Goal: Task Accomplishment & Management: Manage account settings

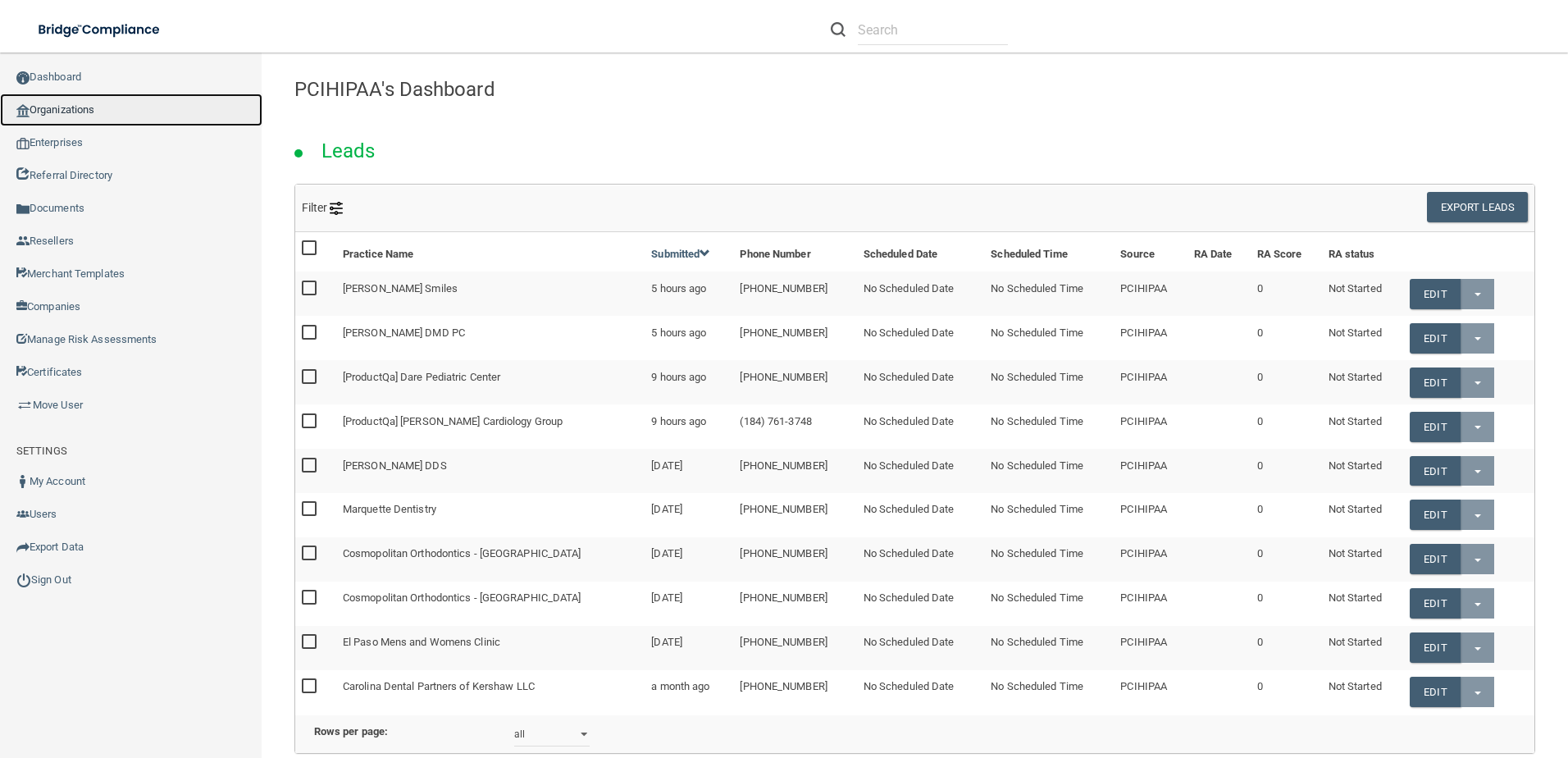
click at [95, 107] on link "Organizations" at bounding box center [131, 110] width 263 height 33
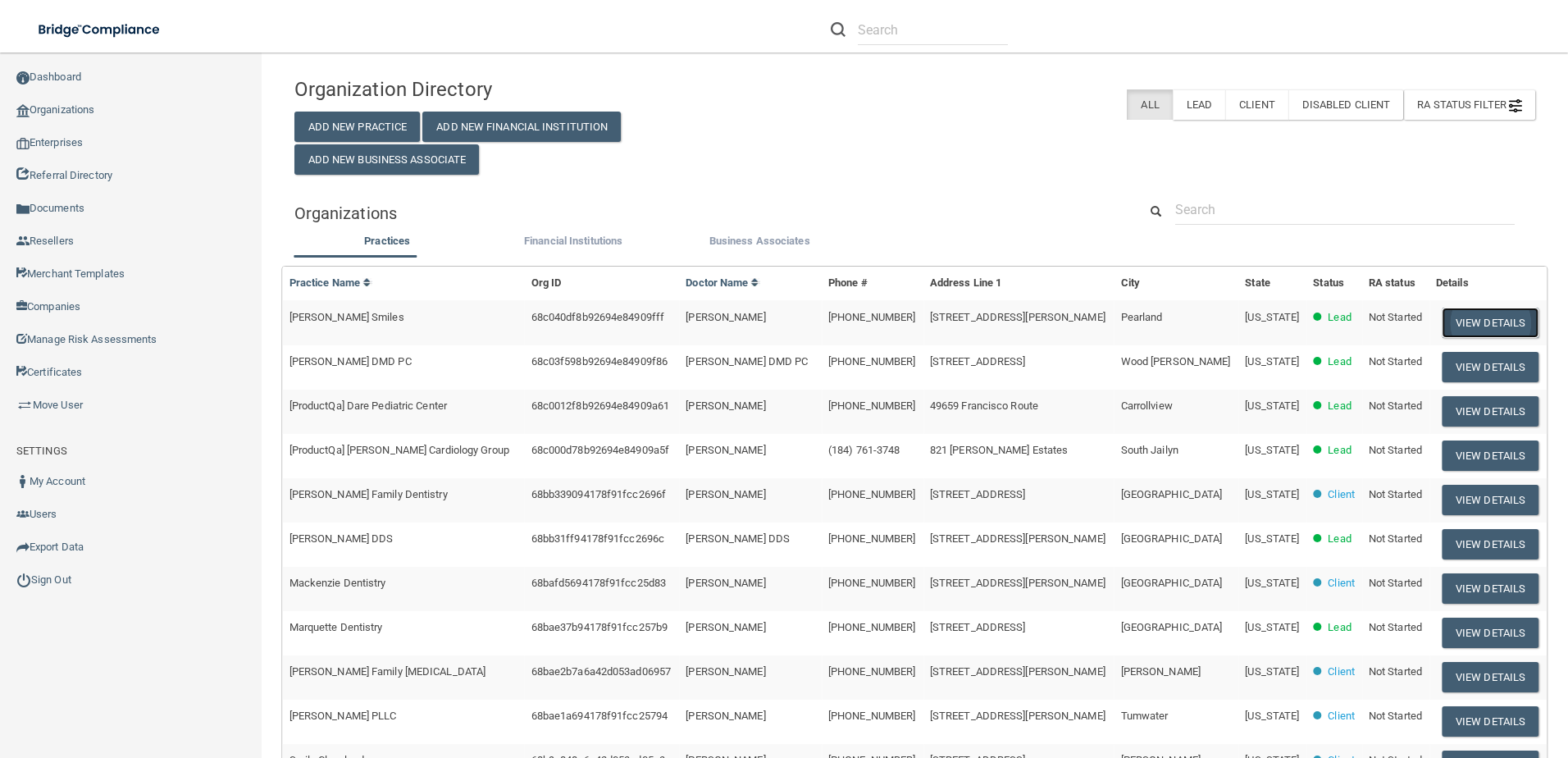
click at [1458, 321] on button "View Details" at bounding box center [1491, 322] width 97 height 30
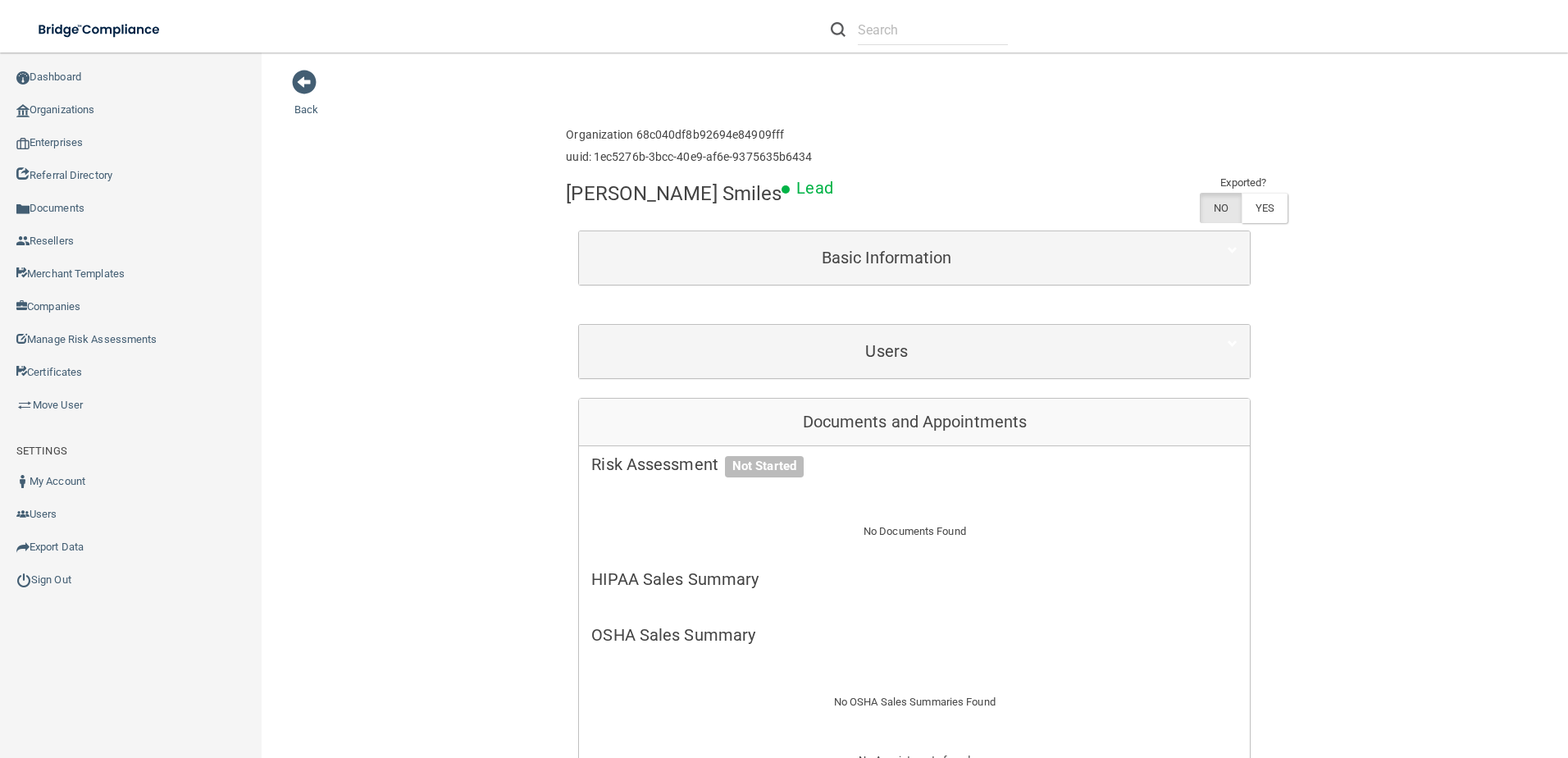
scroll to position [410, 0]
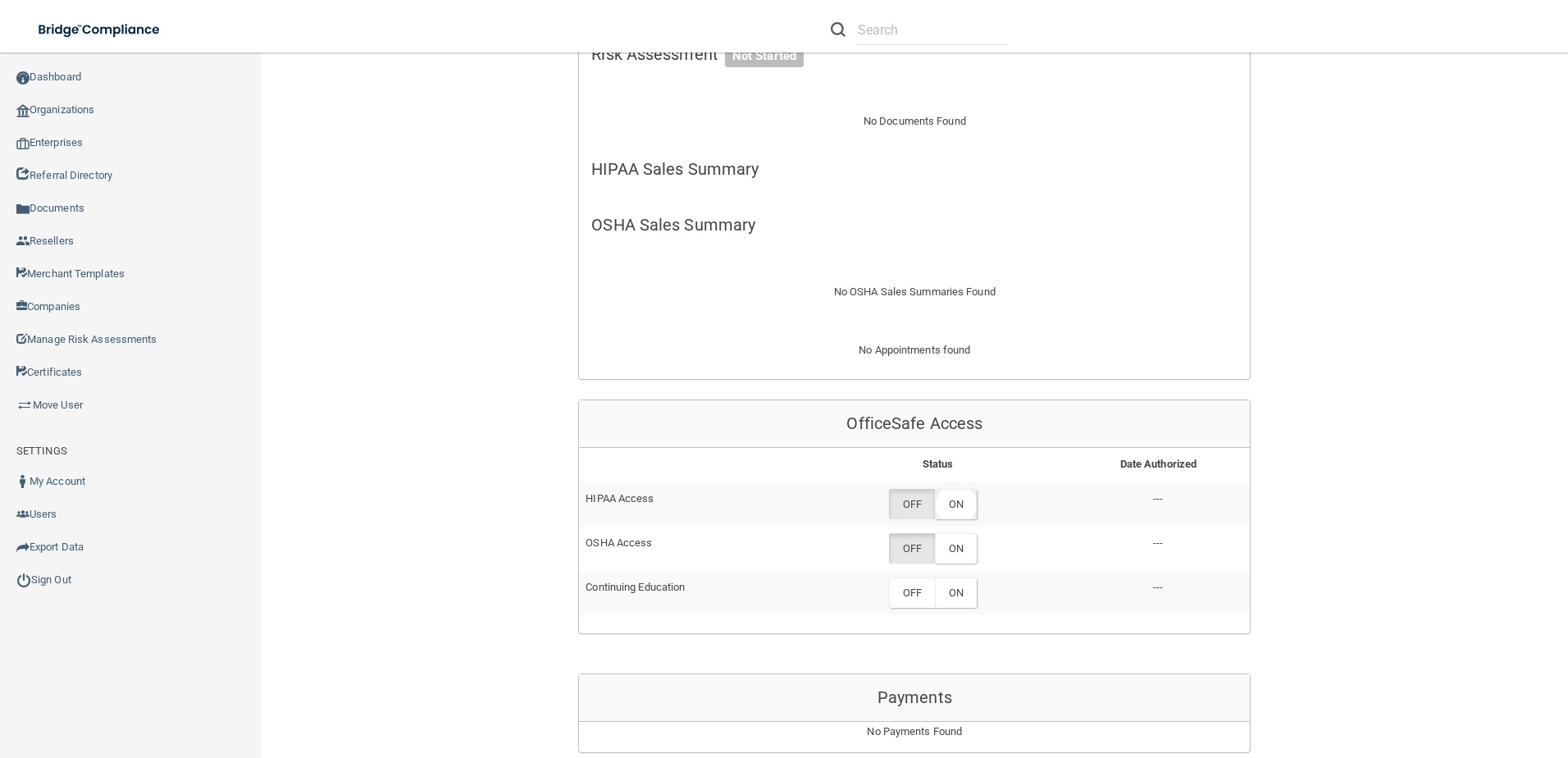
click at [958, 502] on label "ON" at bounding box center [955, 503] width 42 height 30
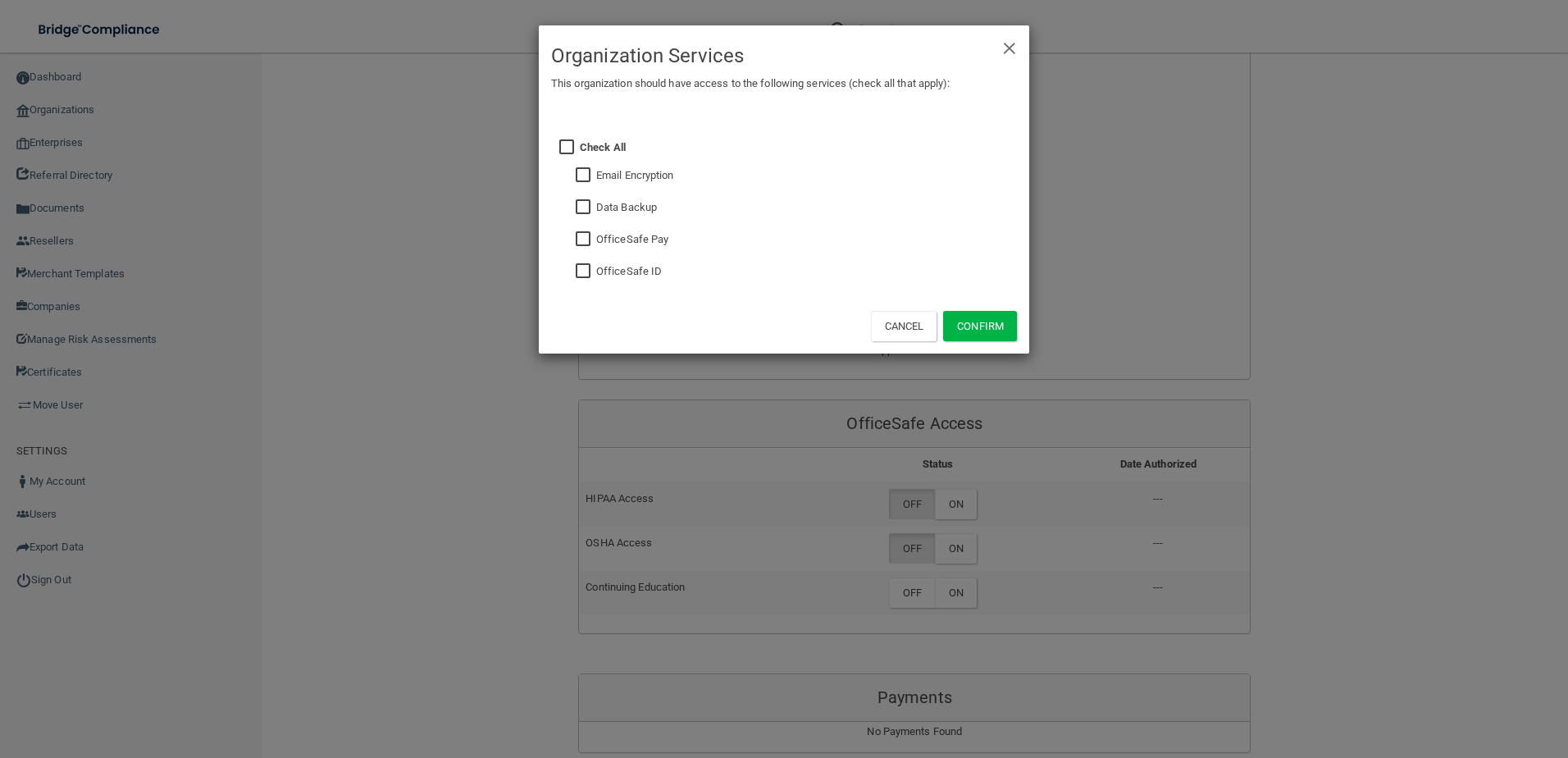
click at [580, 265] on input "checkbox" at bounding box center [585, 272] width 19 height 13
checkbox input "true"
click at [580, 207] on input "checkbox" at bounding box center [585, 208] width 19 height 13
checkbox input "true"
click at [951, 324] on button "Confirm" at bounding box center [980, 325] width 74 height 30
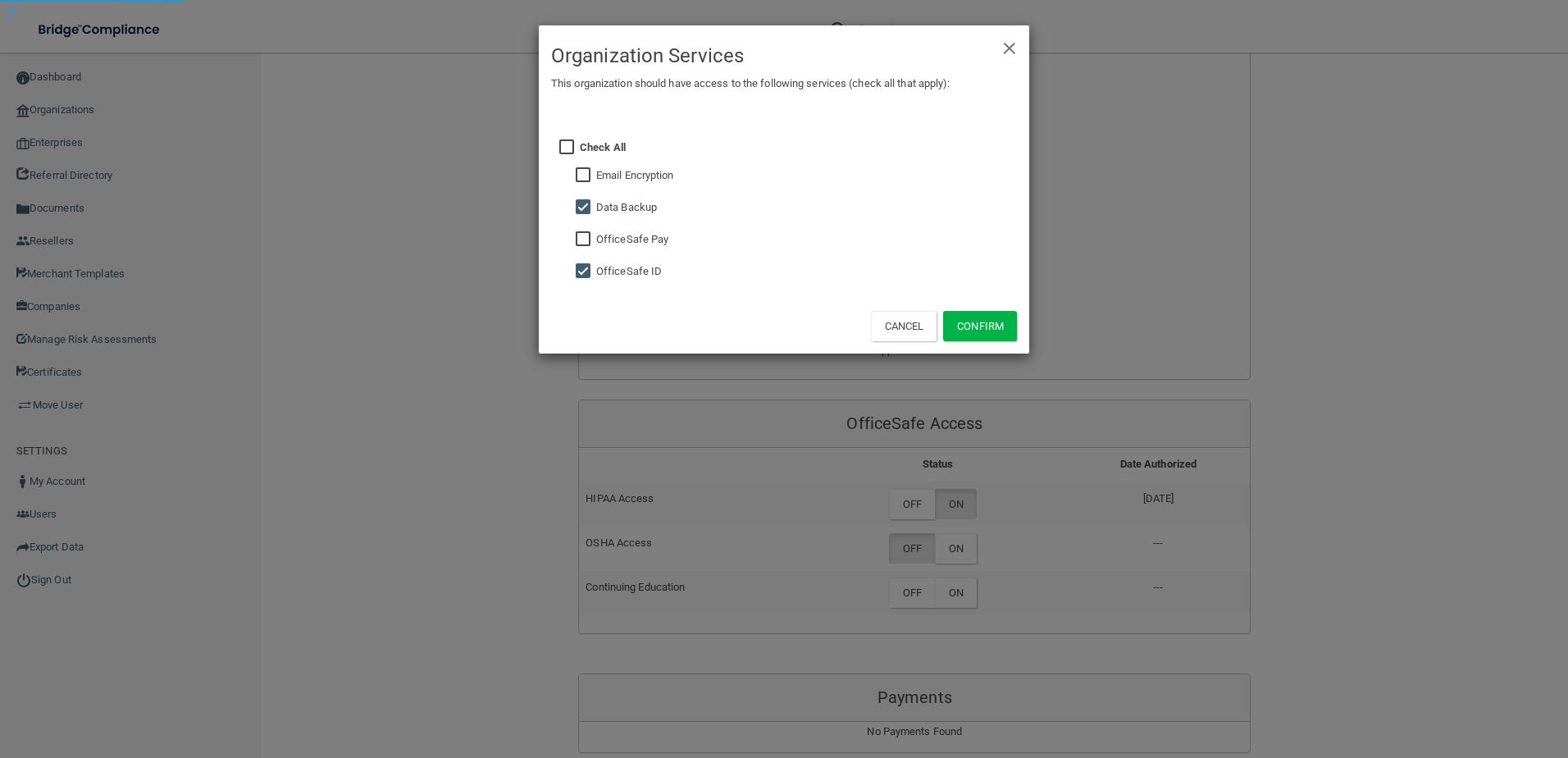
click at [953, 540] on div "× Close Organization Services This organization should have access to the follo…" at bounding box center [784, 379] width 1568 height 758
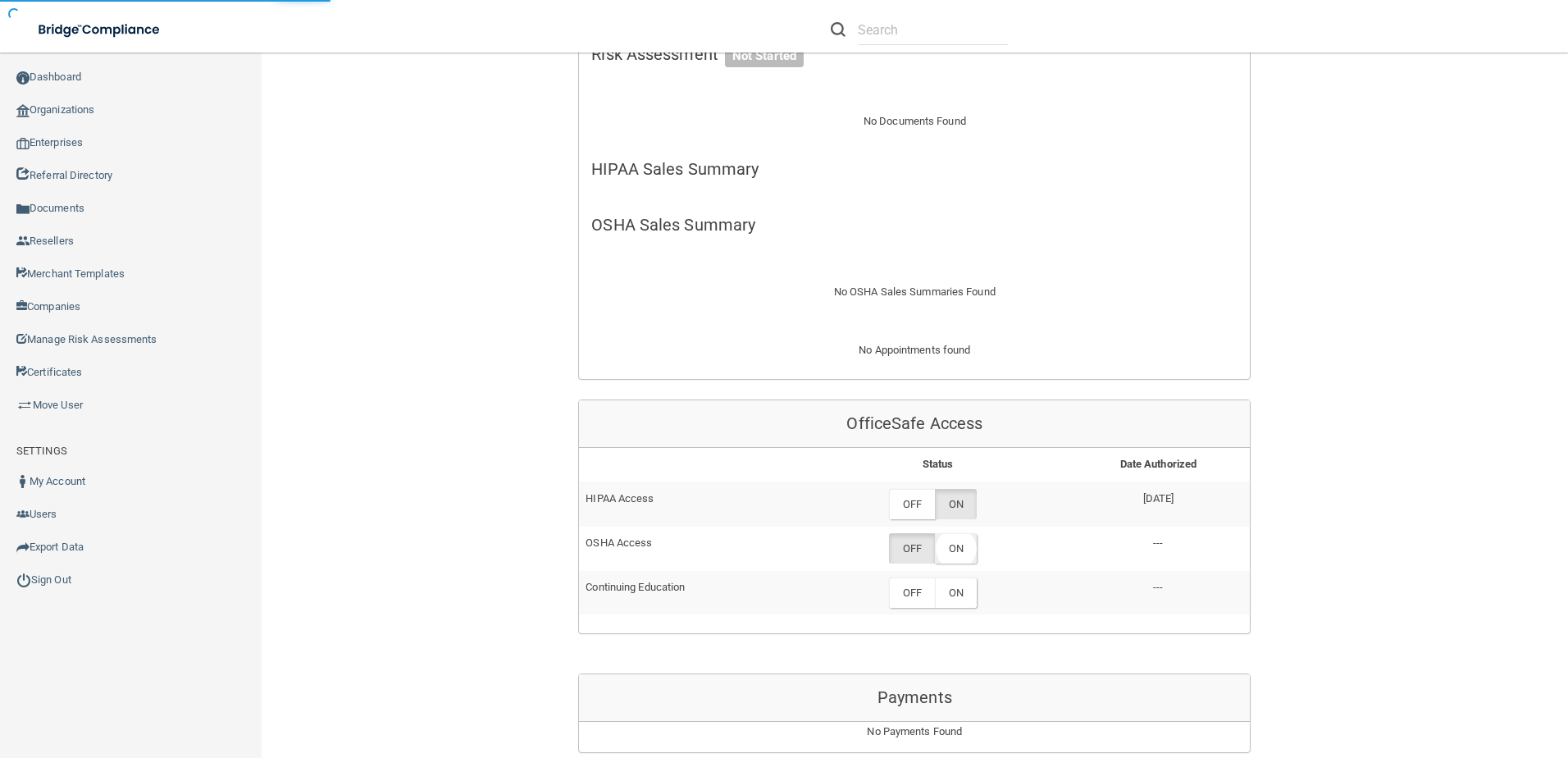
click at [955, 544] on label "ON" at bounding box center [955, 548] width 42 height 30
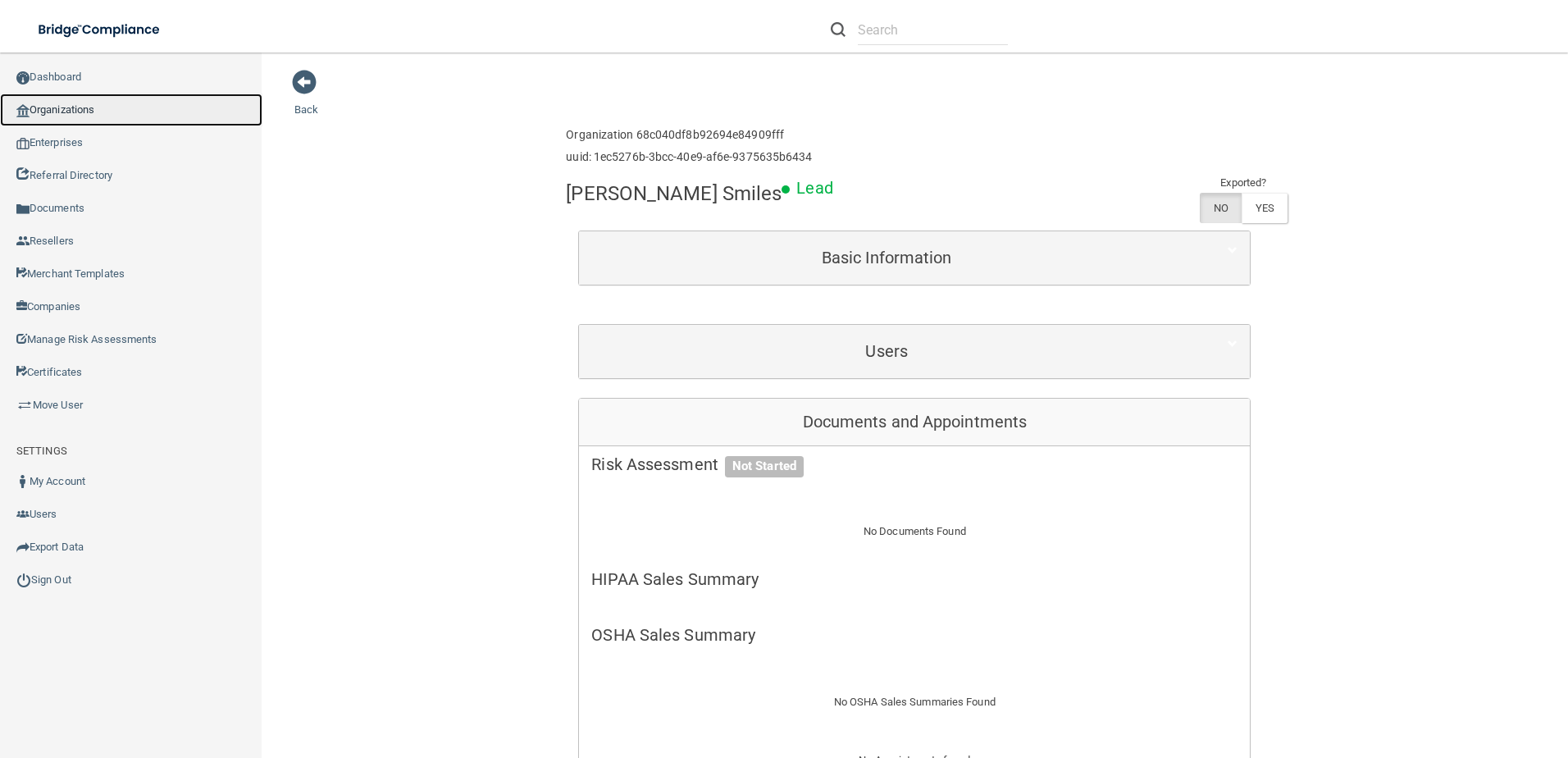
click at [142, 106] on link "Organizations" at bounding box center [131, 110] width 263 height 33
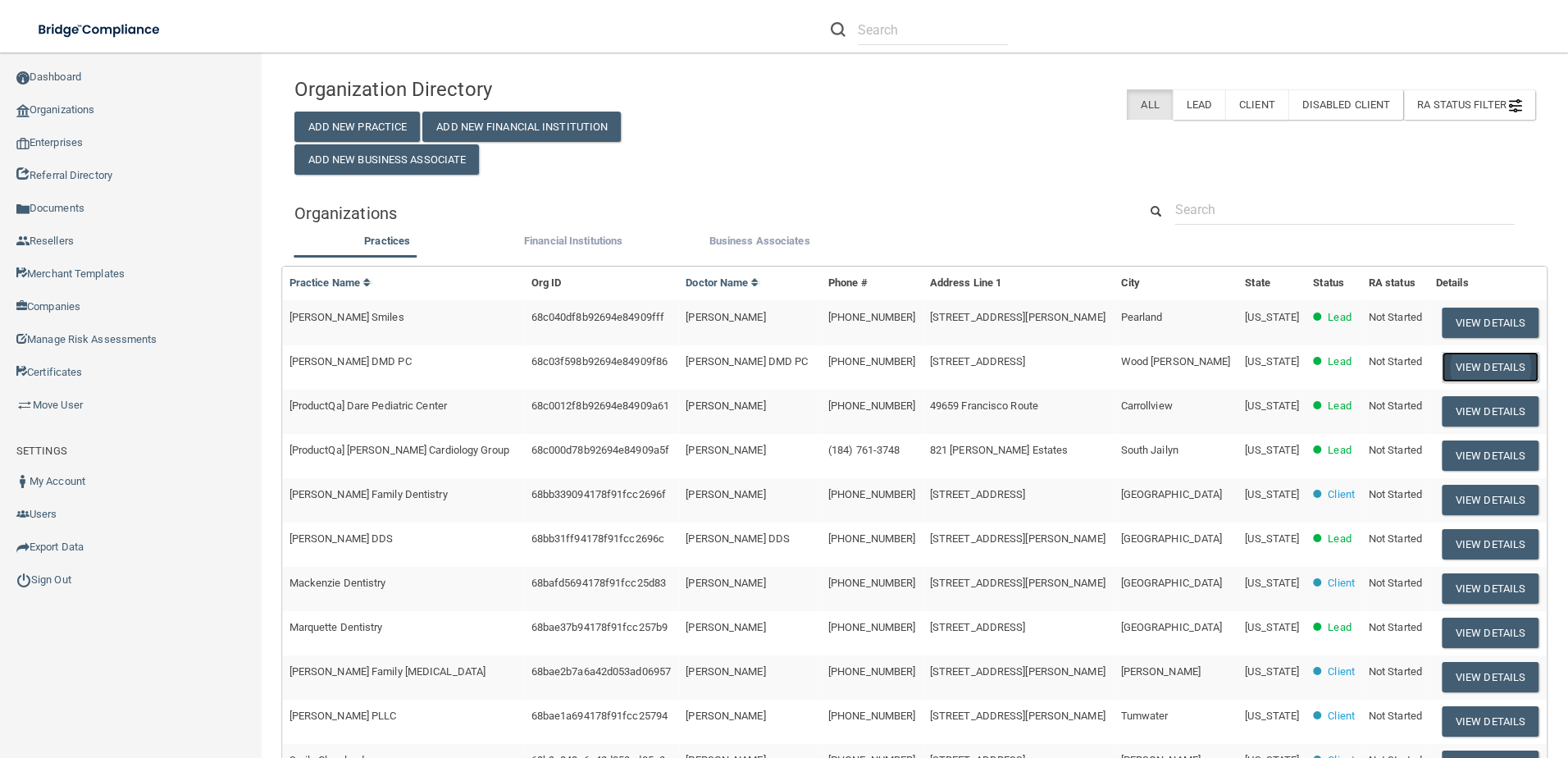
click at [1496, 374] on button "View Details" at bounding box center [1491, 367] width 97 height 30
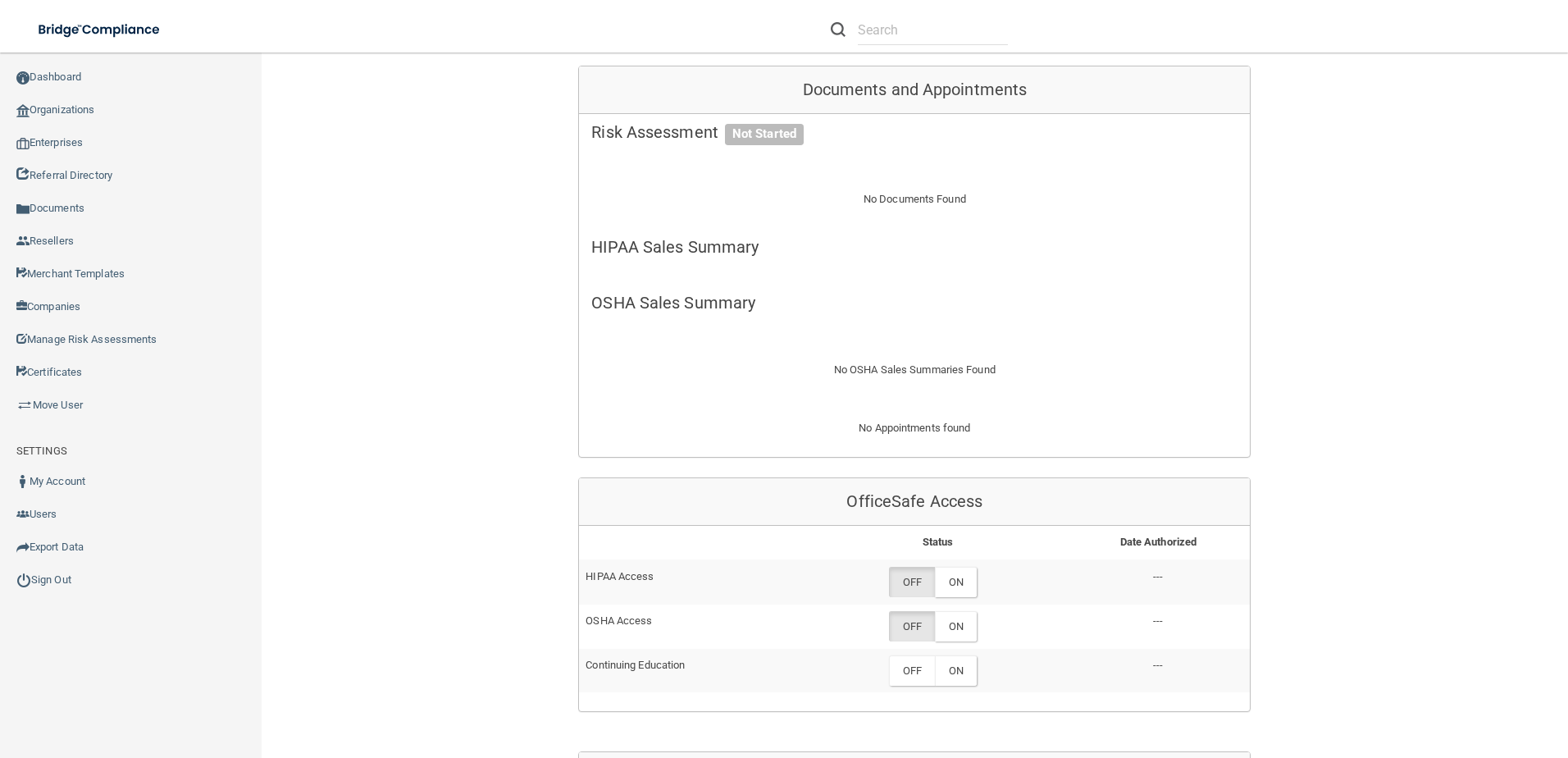
scroll to position [492, 0]
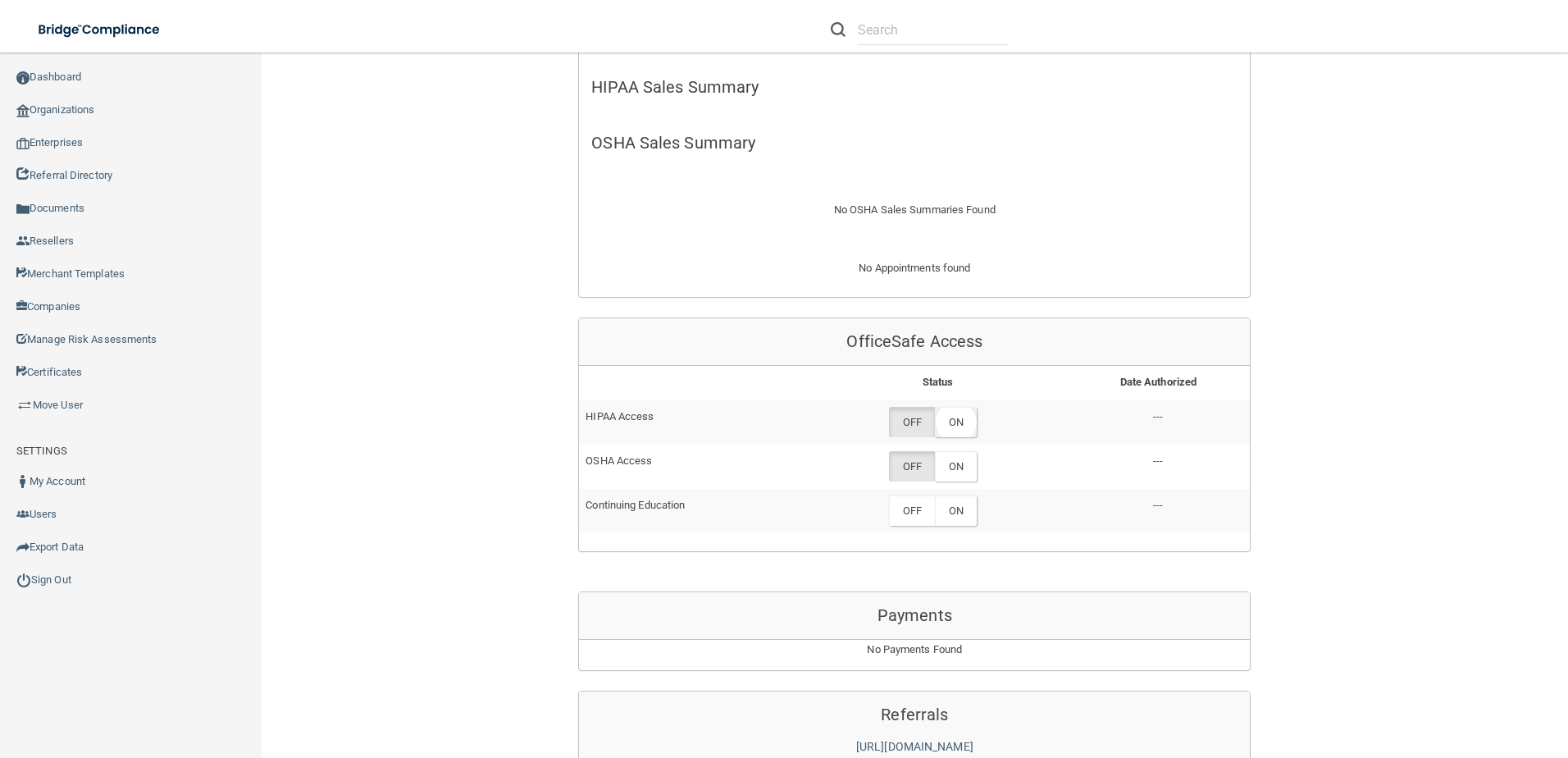
click at [953, 416] on label "ON" at bounding box center [955, 422] width 42 height 30
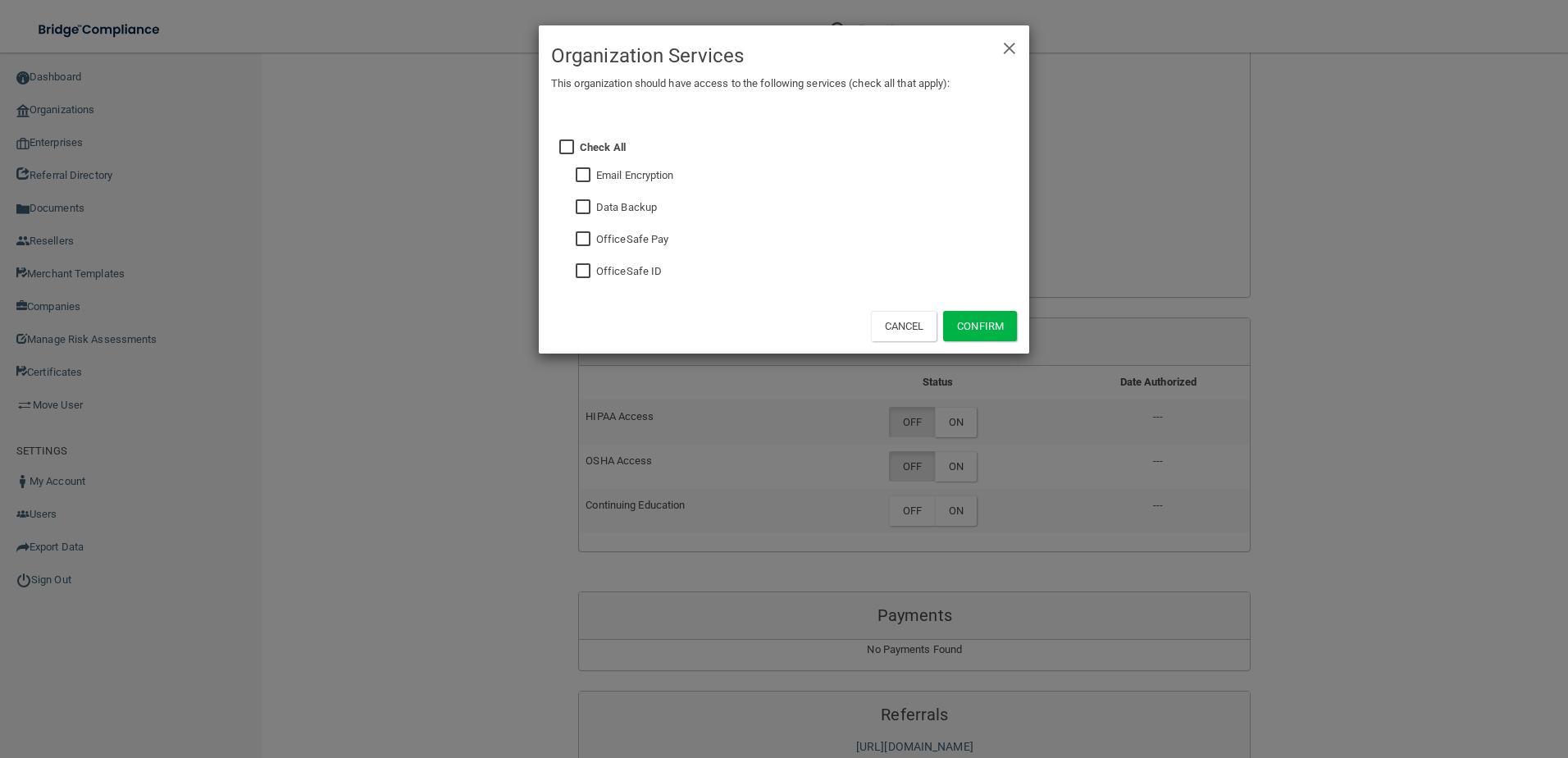
click at [588, 267] on input "checkbox" at bounding box center [585, 272] width 19 height 13
checkbox input "true"
click at [595, 205] on fieldset "Data Backup" at bounding box center [798, 205] width 437 height 32
click at [581, 207] on input "checkbox" at bounding box center [585, 208] width 19 height 13
checkbox input "true"
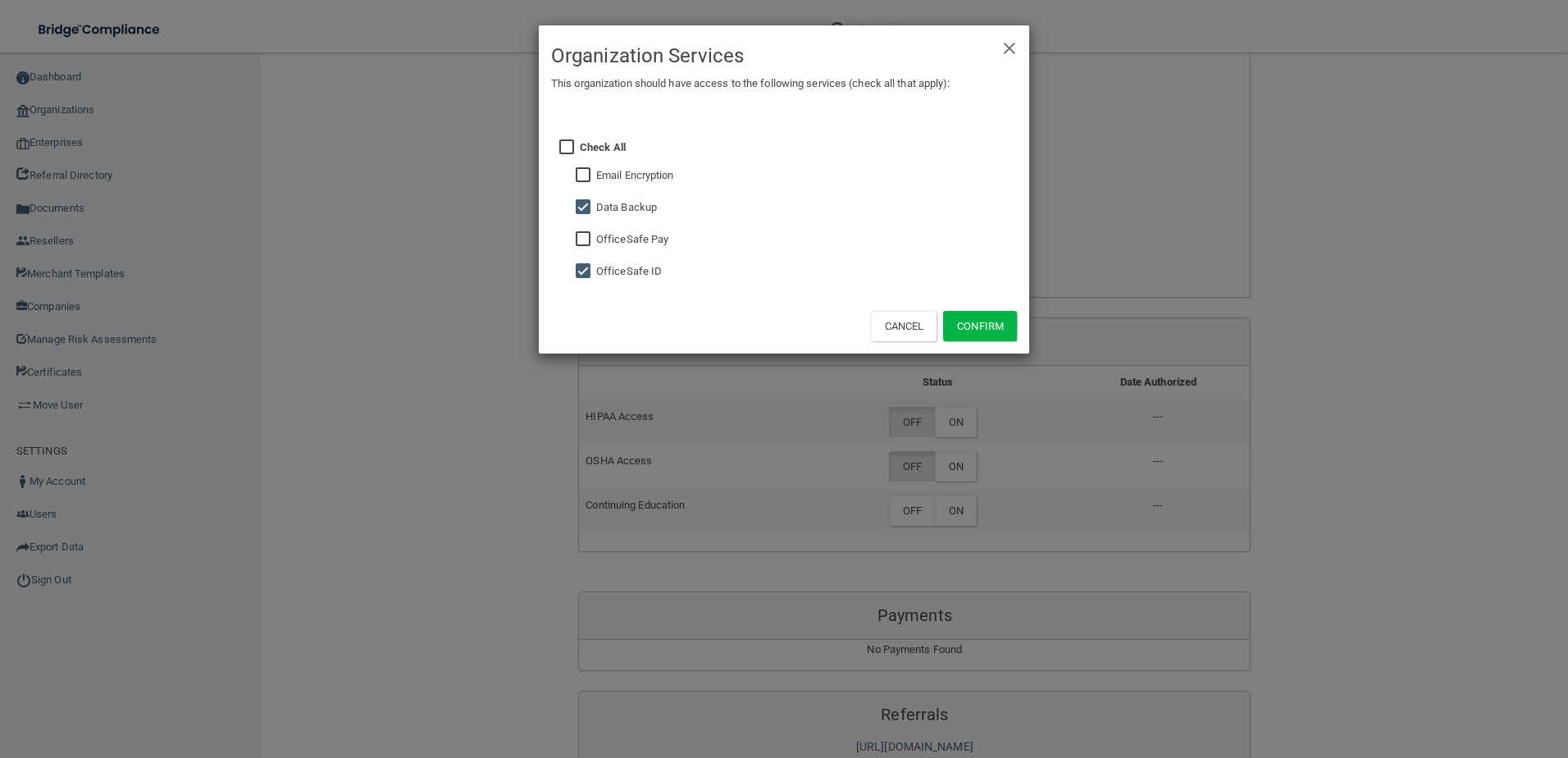
click at [1004, 342] on div "Cancel Confirm" at bounding box center [783, 325] width 490 height 56
click at [1003, 329] on button "Confirm" at bounding box center [980, 325] width 74 height 30
click at [968, 470] on div "× Close Organization Services This organization should have access to the follo…" at bounding box center [784, 379] width 1568 height 758
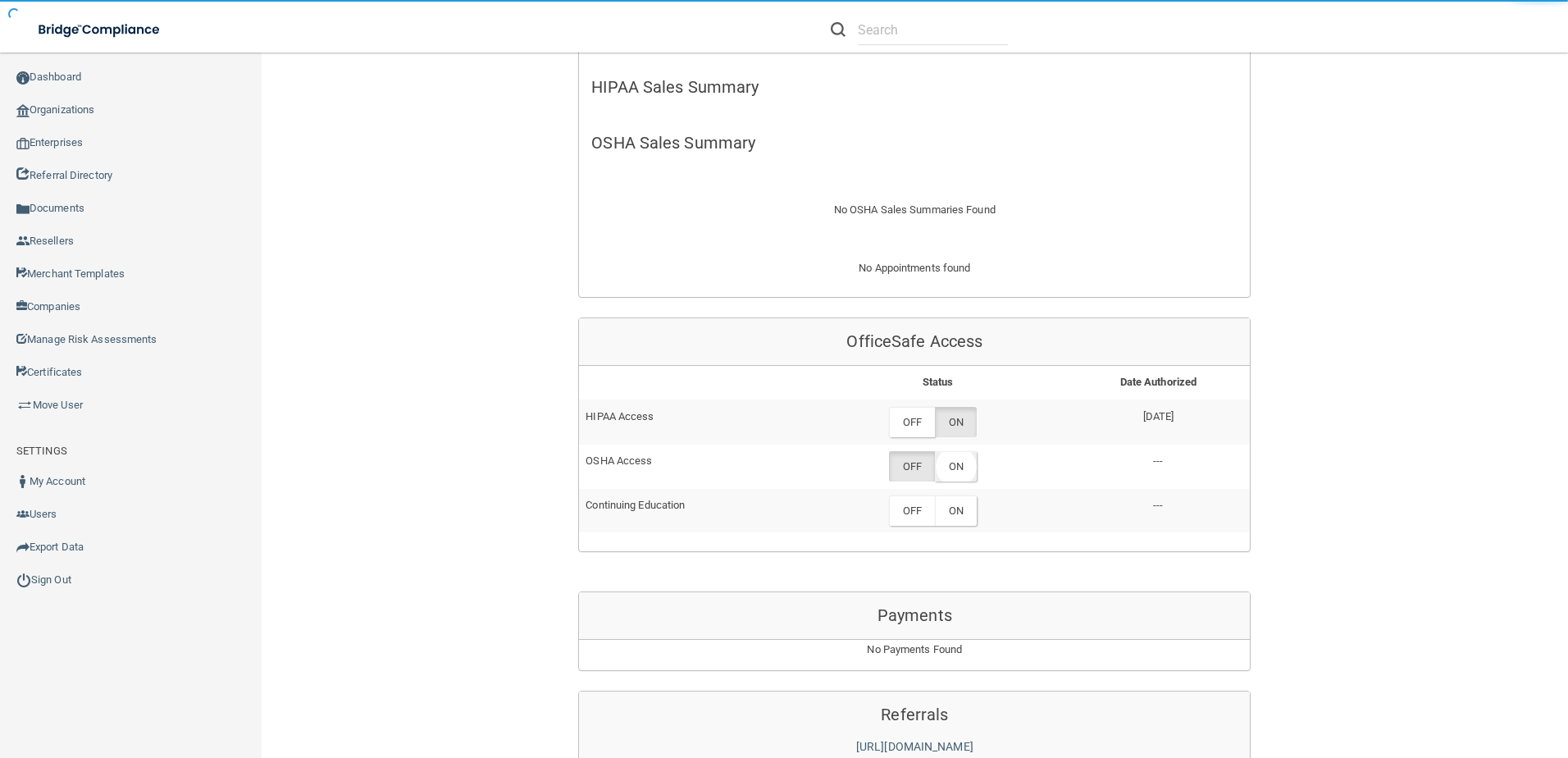
click at [966, 466] on label "ON" at bounding box center [955, 466] width 42 height 30
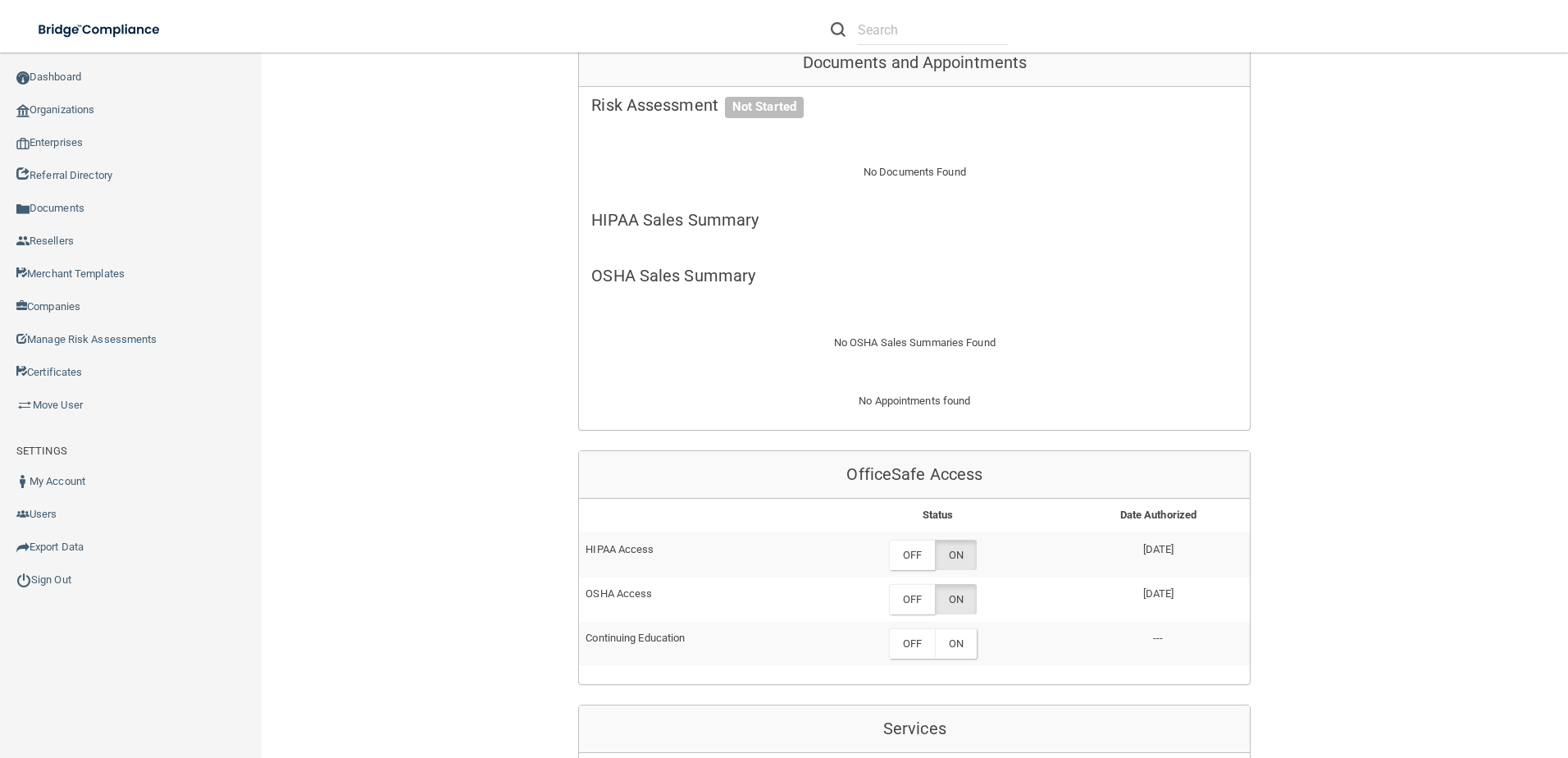
scroll to position [492, 0]
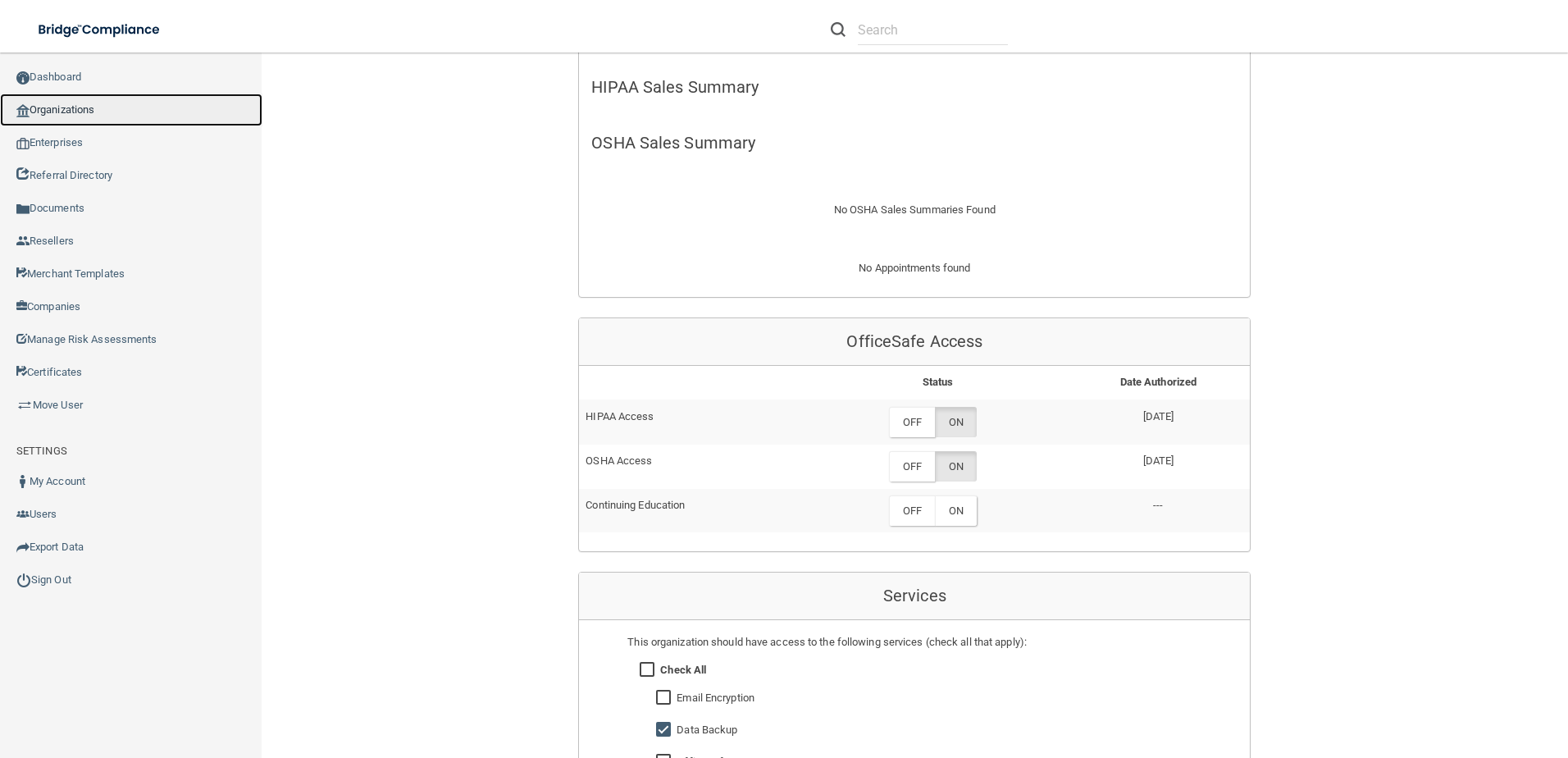
click at [120, 110] on link "Organizations" at bounding box center [131, 110] width 263 height 33
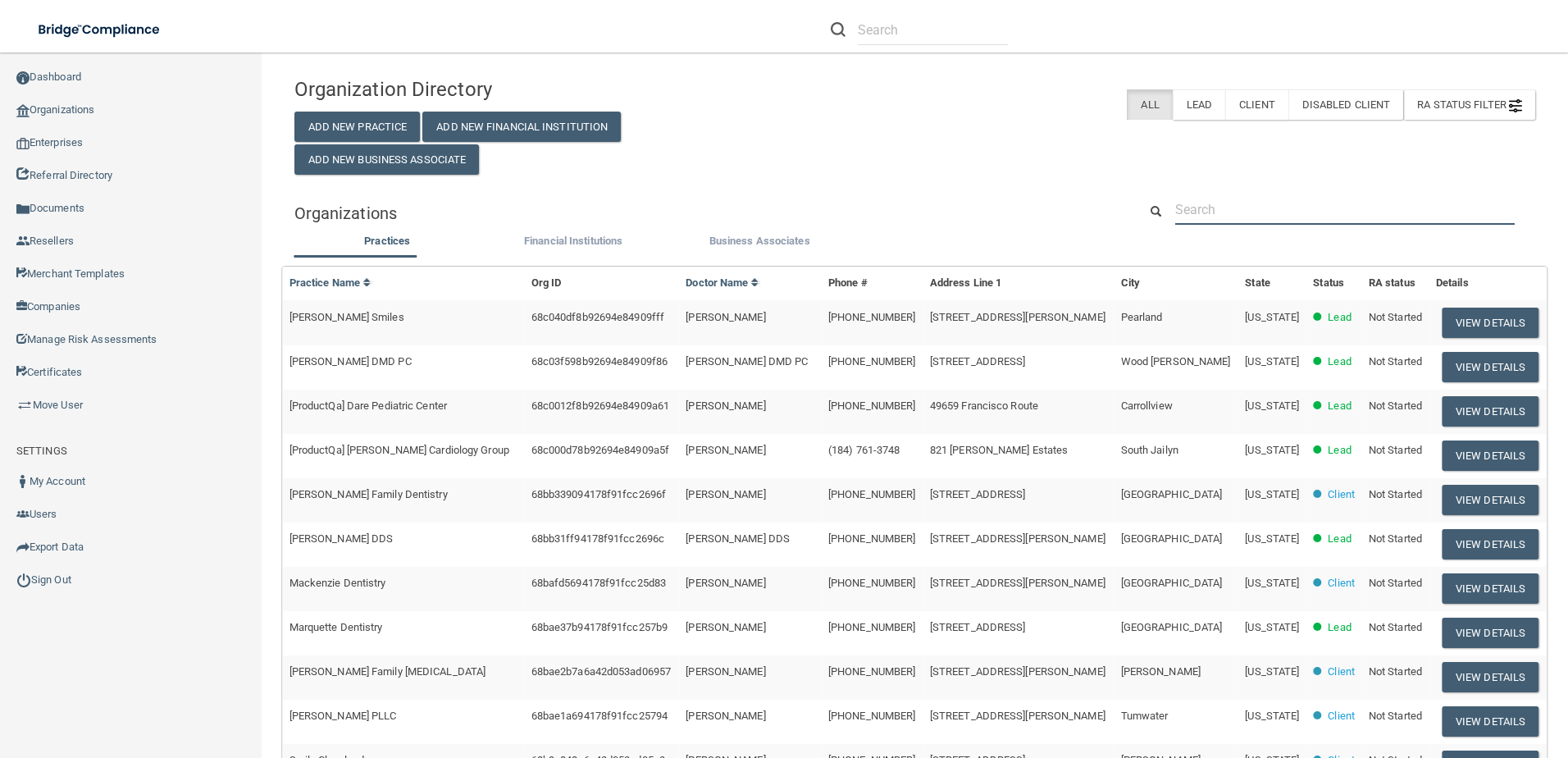
click at [1175, 218] on input "text" at bounding box center [1345, 209] width 339 height 30
paste input "[PERSON_NAME] DMD"
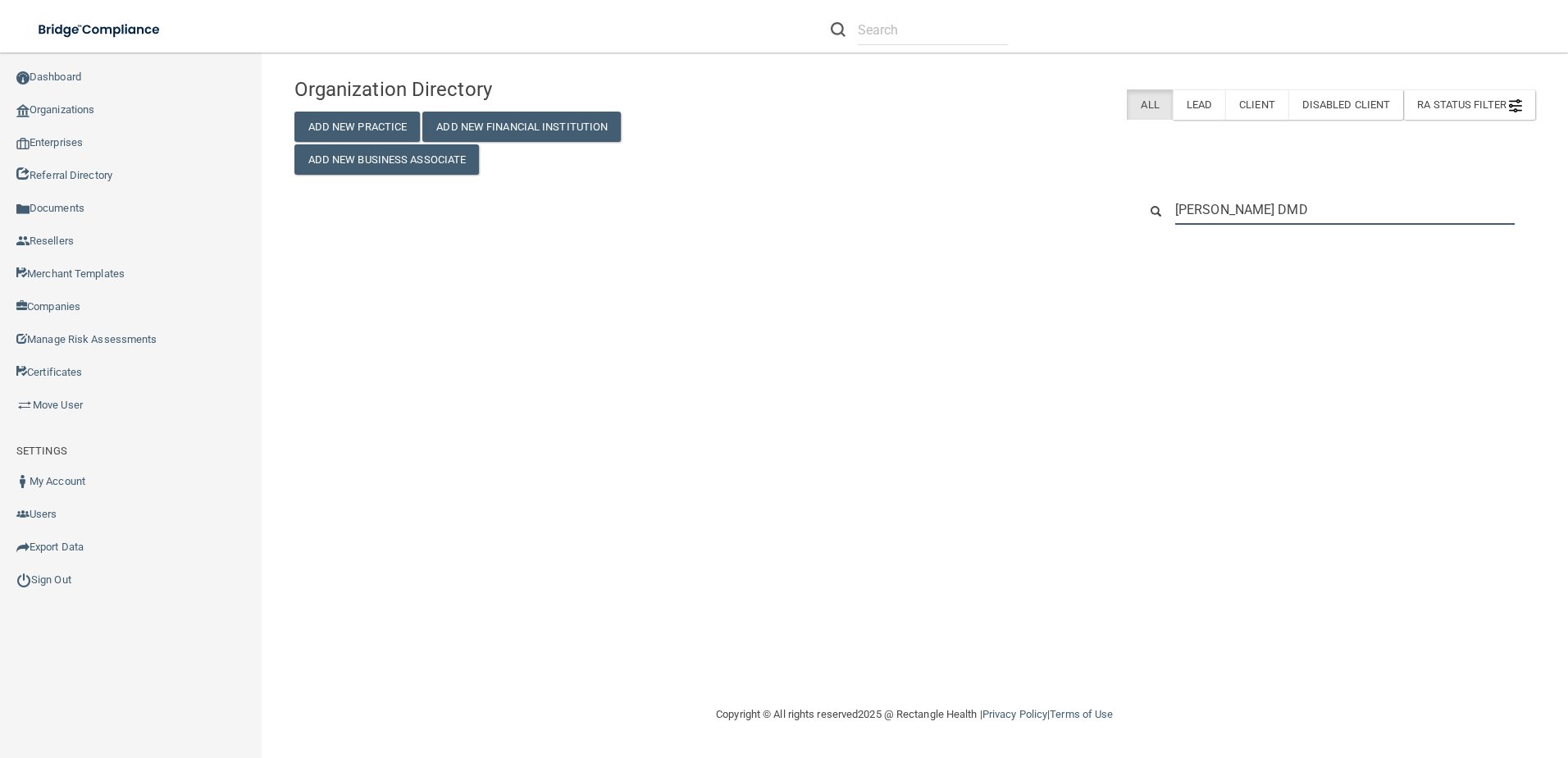
type input "[PERSON_NAME] DMD"
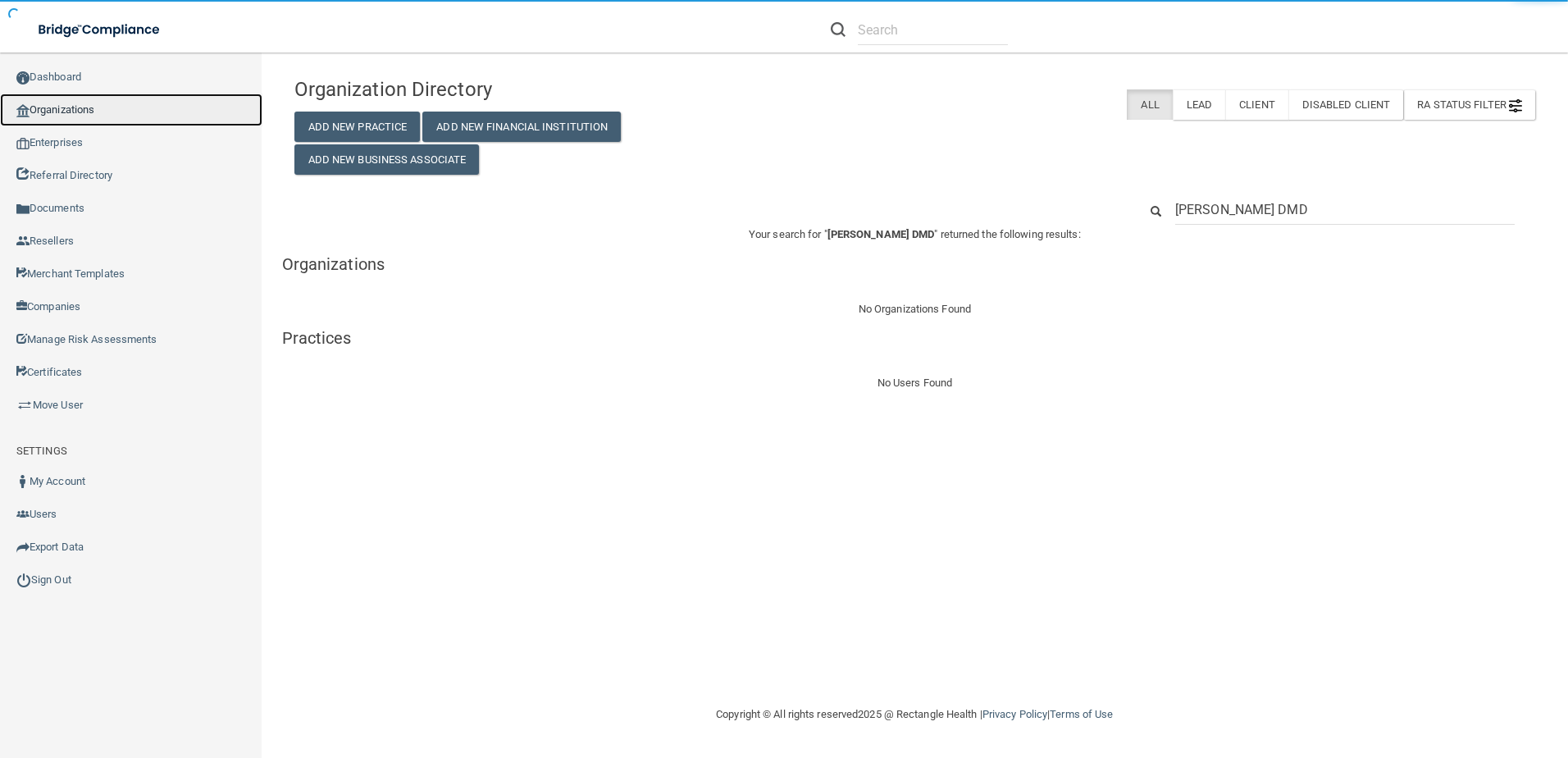
click at [103, 116] on link "Organizations" at bounding box center [131, 110] width 263 height 33
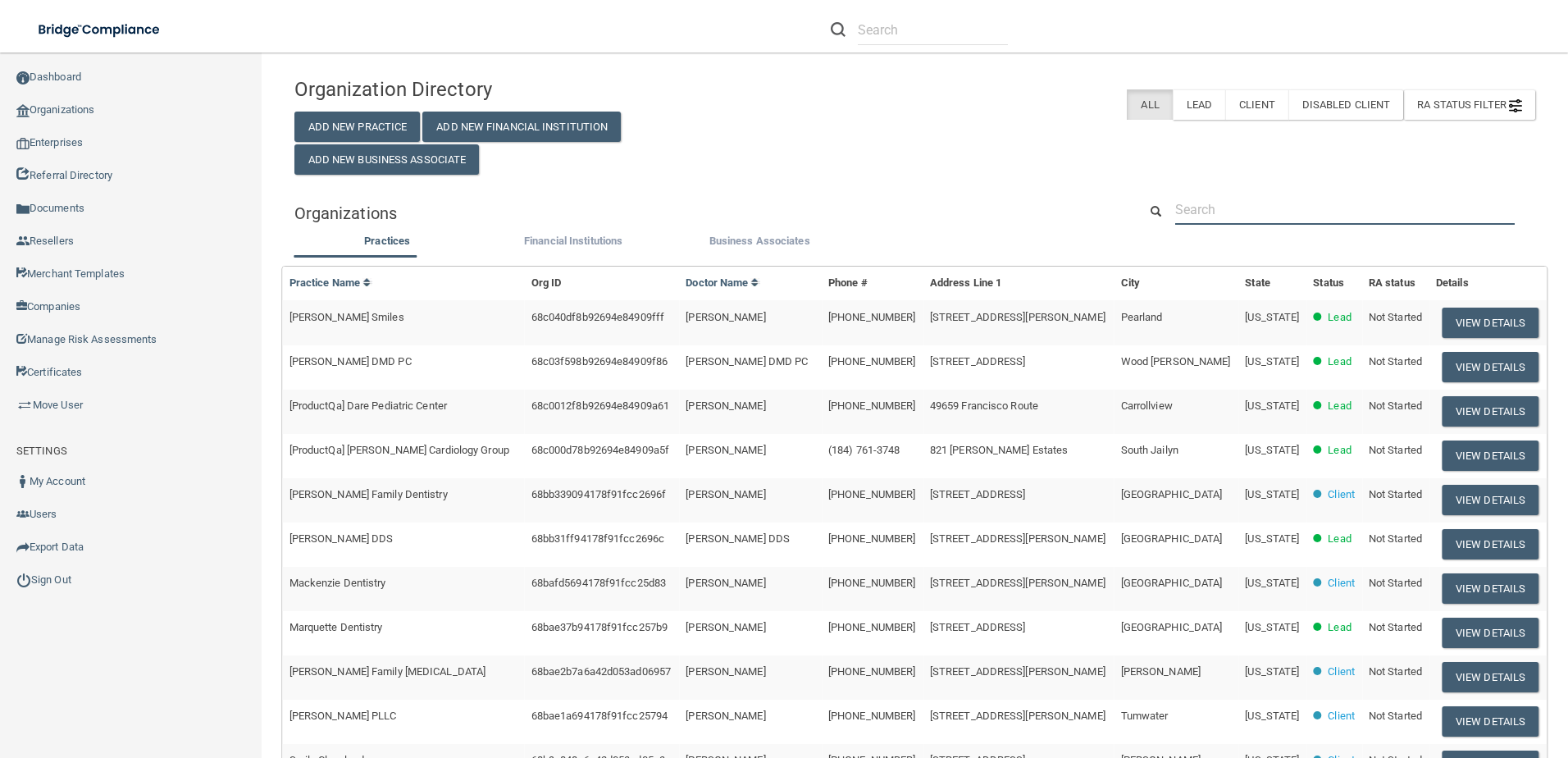
click at [1265, 211] on input "text" at bounding box center [1345, 209] width 339 height 30
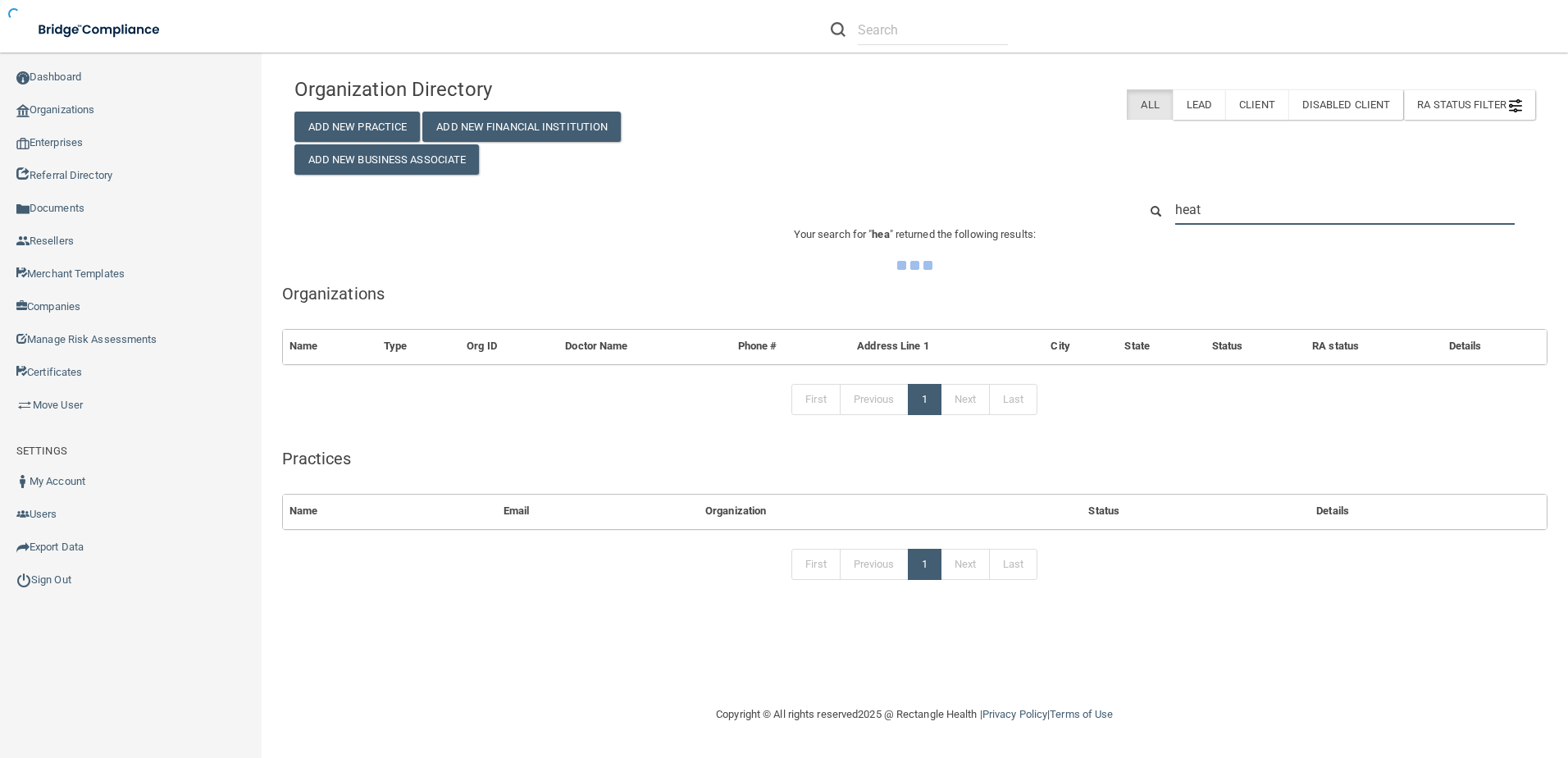
type input "heath"
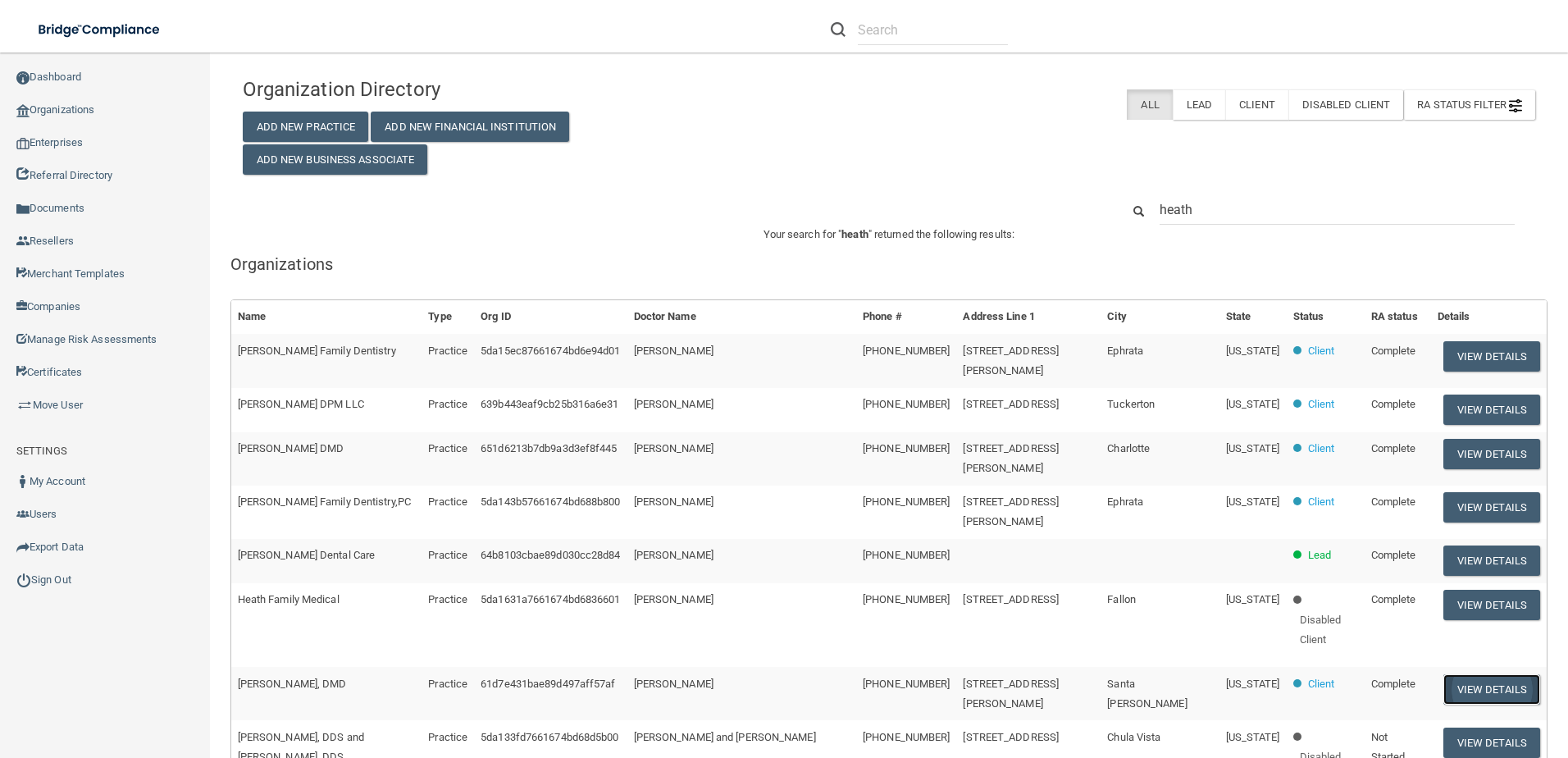
click at [1474, 704] on button "View Details" at bounding box center [1492, 690] width 97 height 30
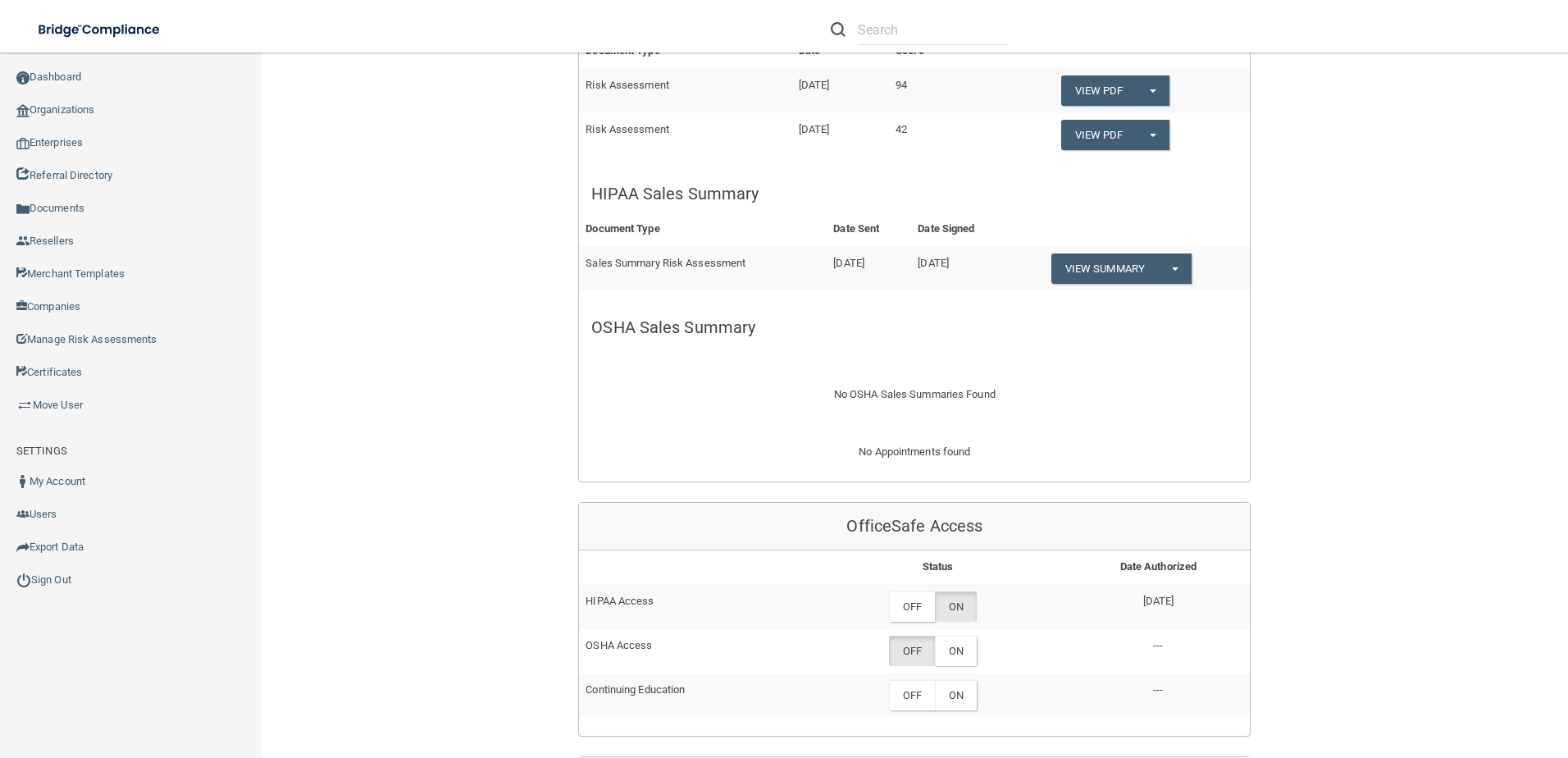
scroll to position [574, 0]
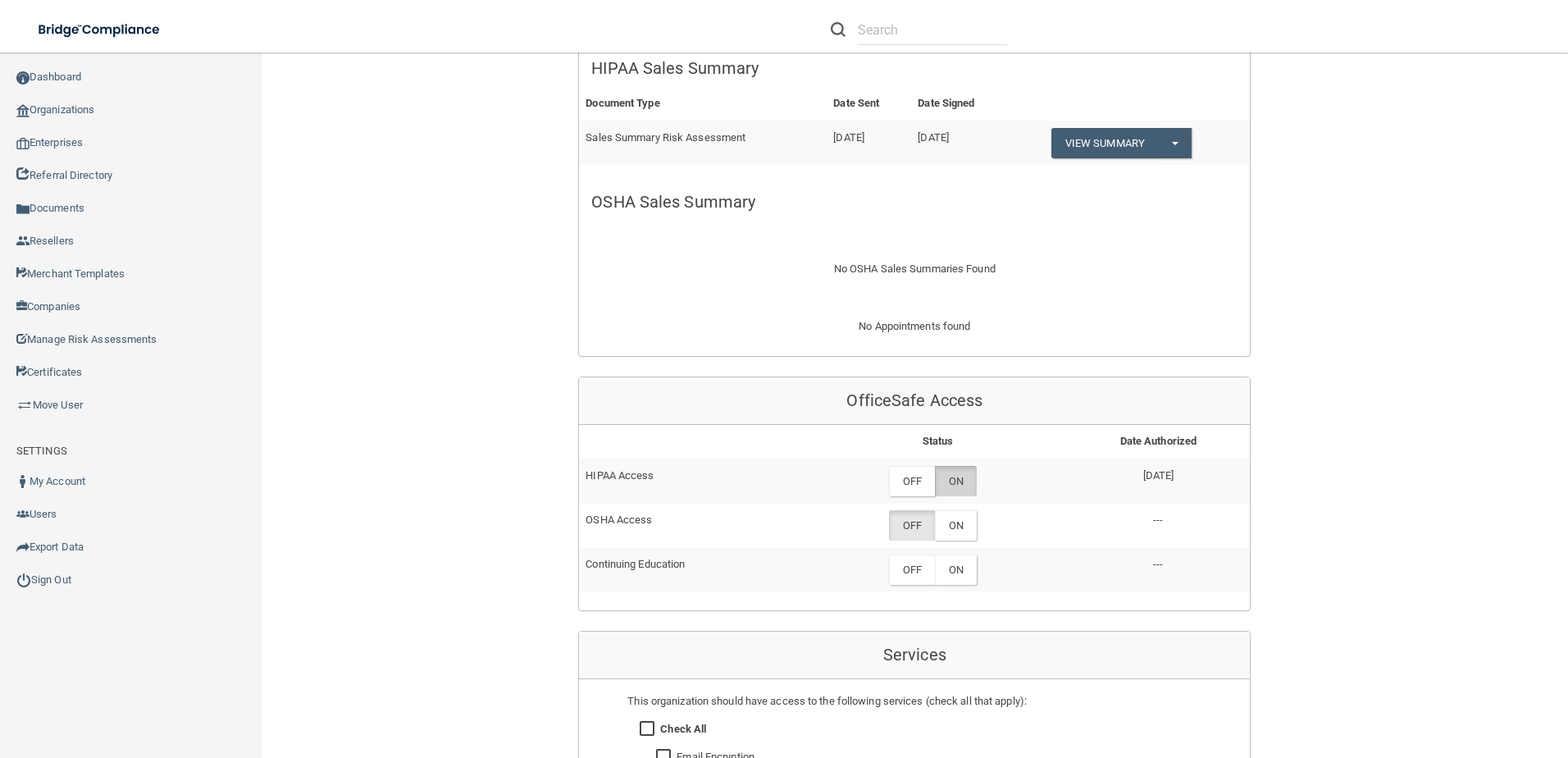
click at [957, 480] on label "ON" at bounding box center [955, 481] width 42 height 30
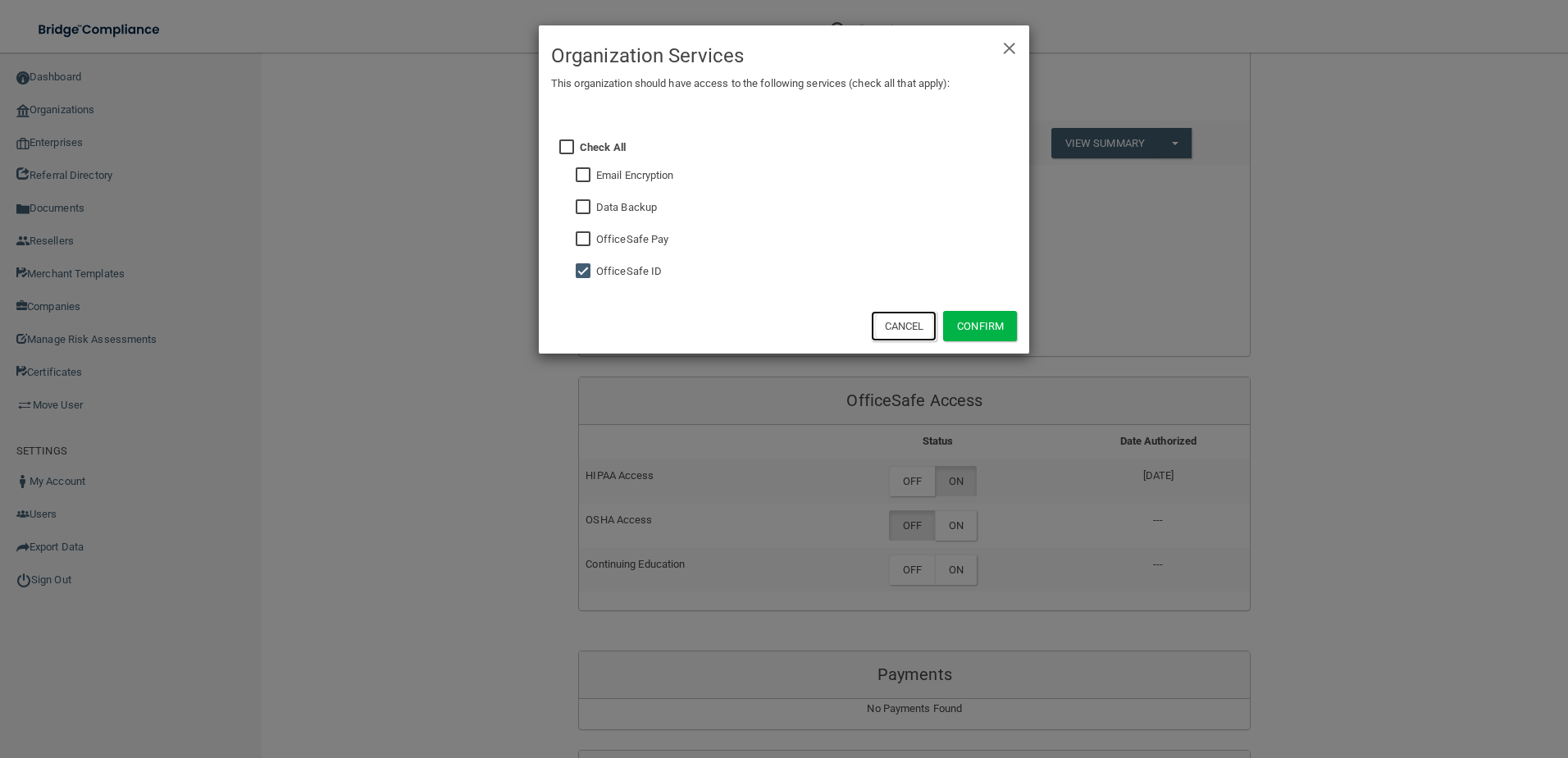
click at [905, 317] on button "Cancel" at bounding box center [904, 325] width 67 height 30
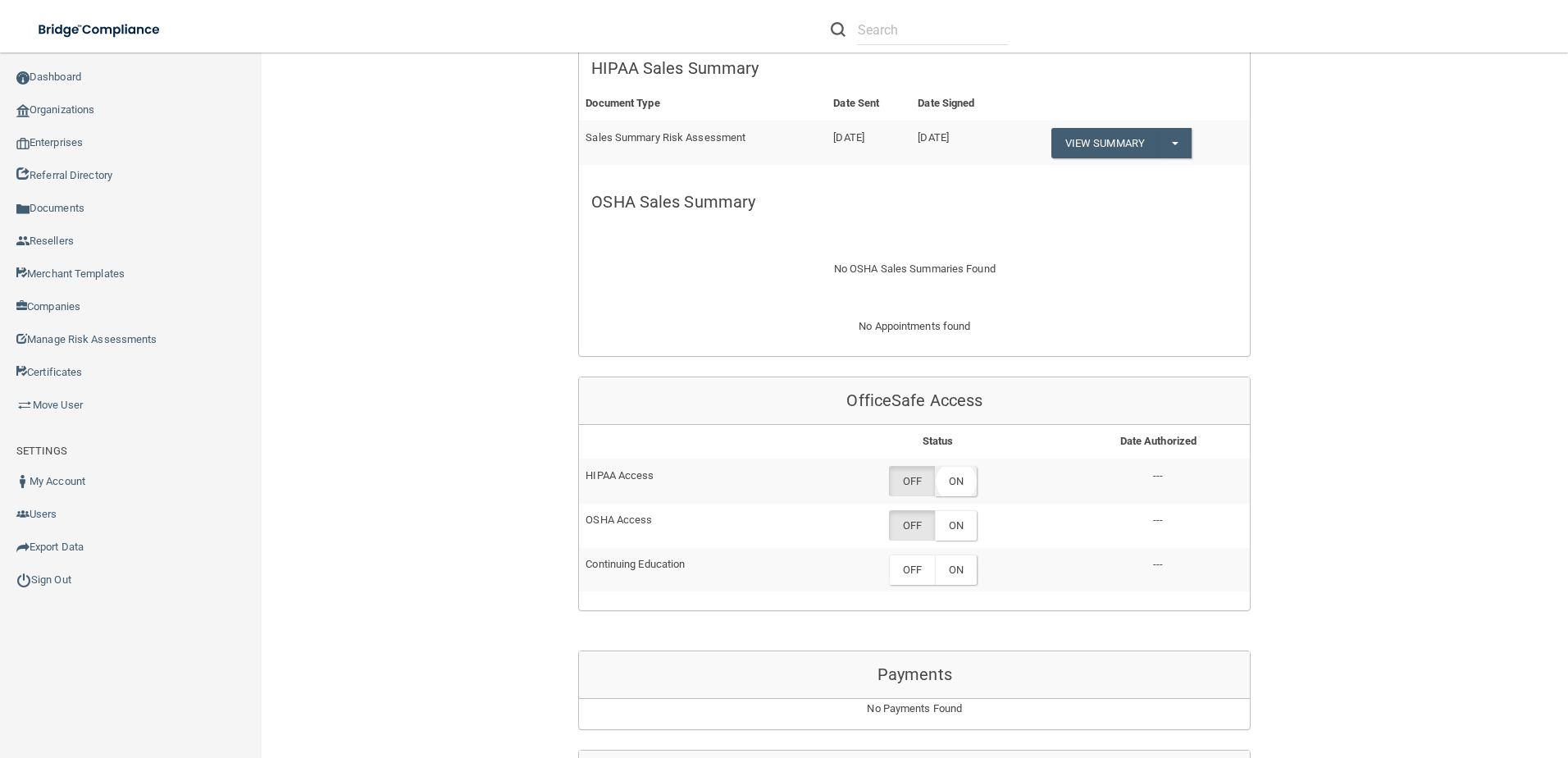
click at [956, 474] on label "ON" at bounding box center [955, 481] width 42 height 30
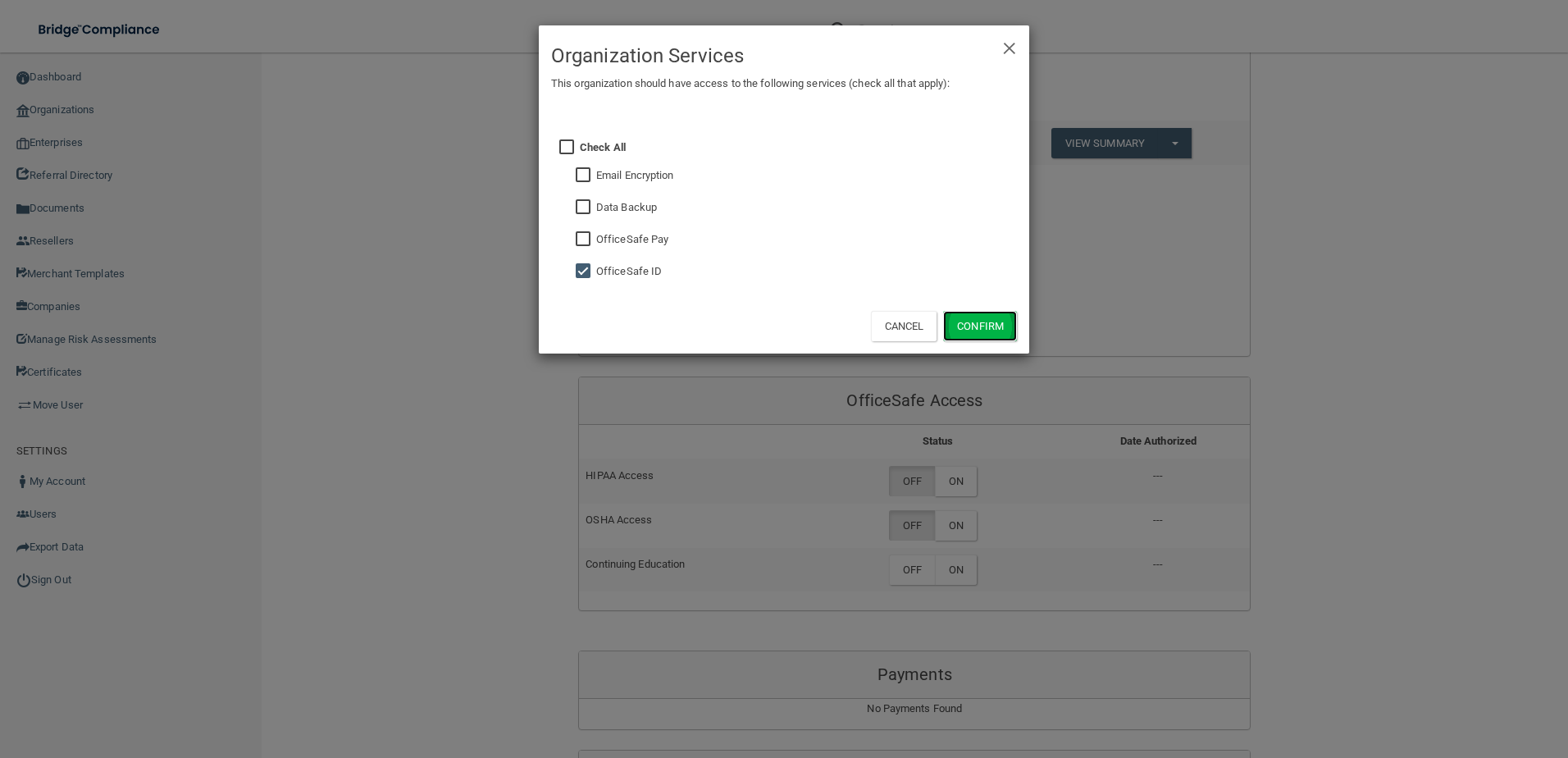
click at [961, 325] on button "Confirm" at bounding box center [980, 325] width 74 height 30
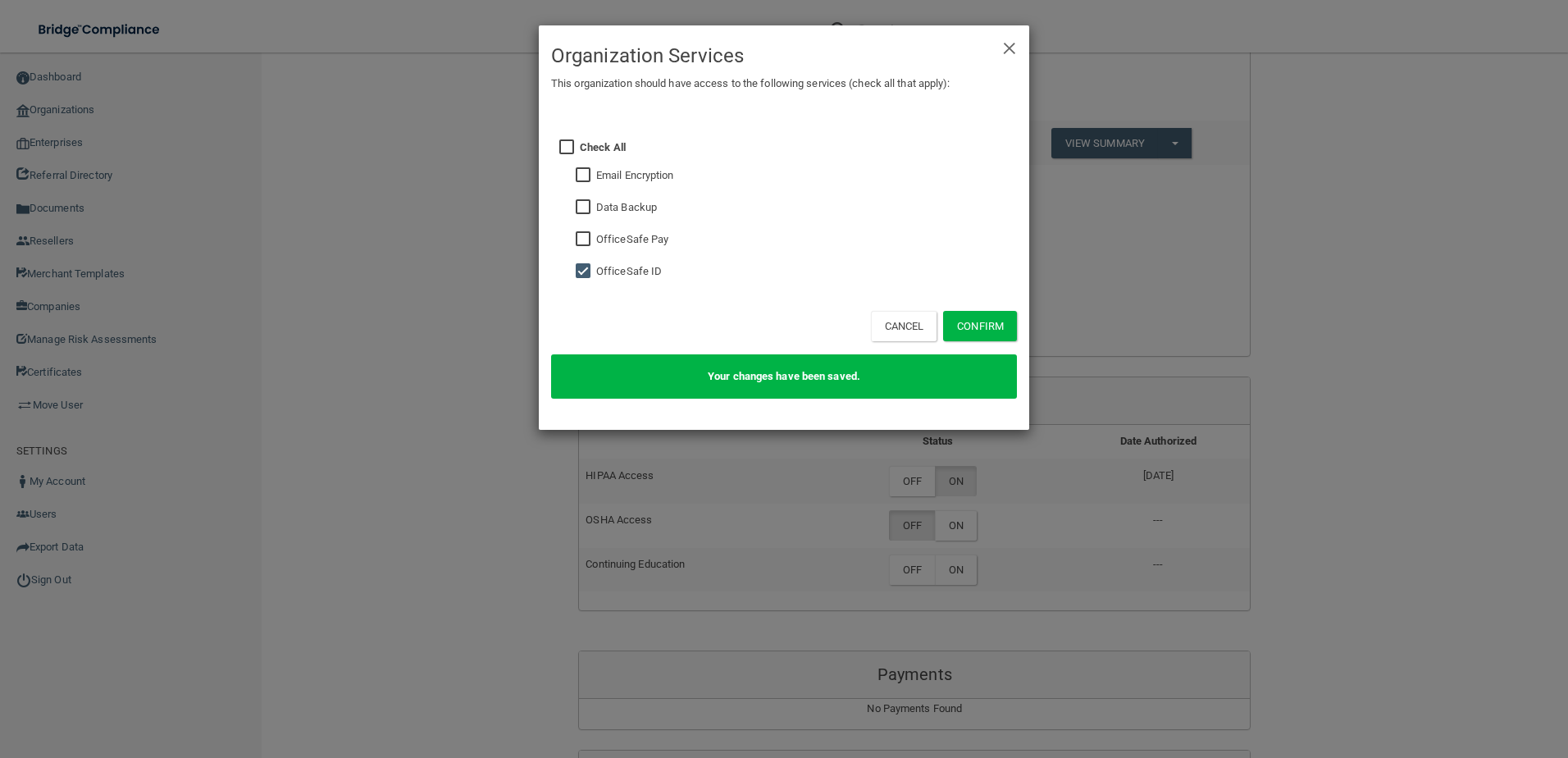
click at [1017, 49] on div "× Close Organization Services This organization should have access to the follo…" at bounding box center [783, 72] width 490 height 92
click at [1013, 48] on span "×" at bounding box center [1010, 46] width 15 height 33
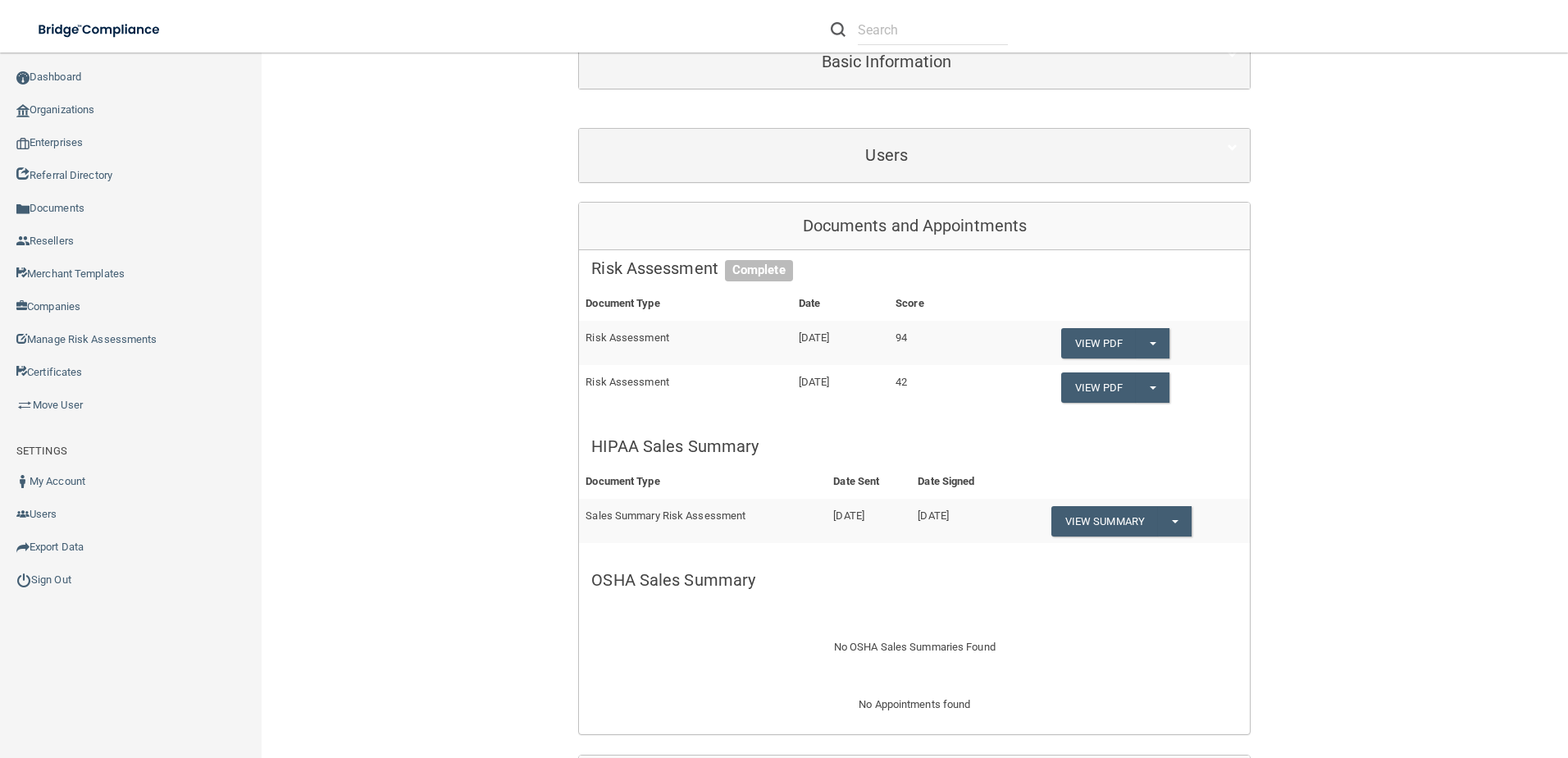
scroll to position [164, 0]
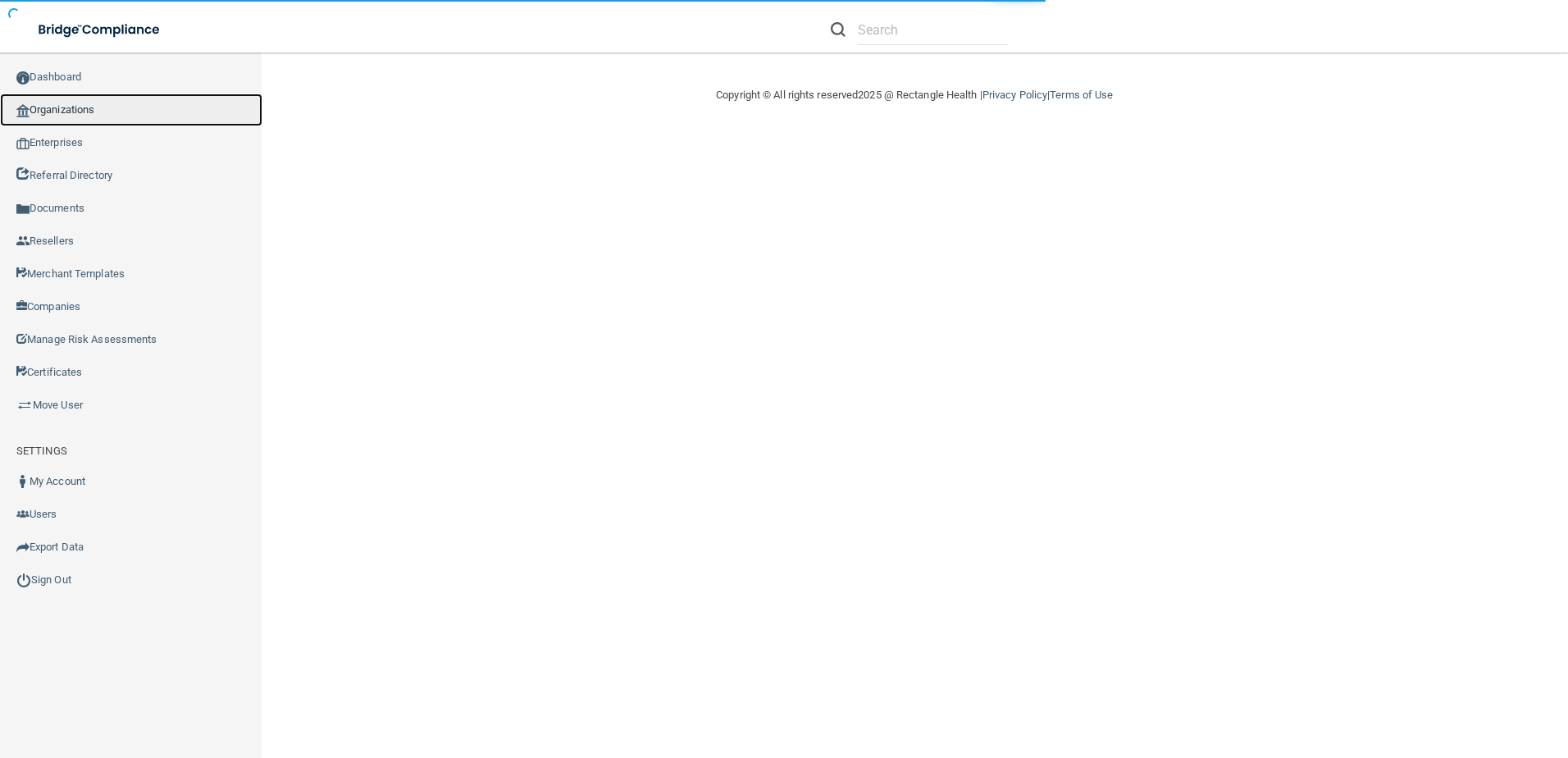
click at [94, 103] on link "Organizations" at bounding box center [131, 110] width 263 height 33
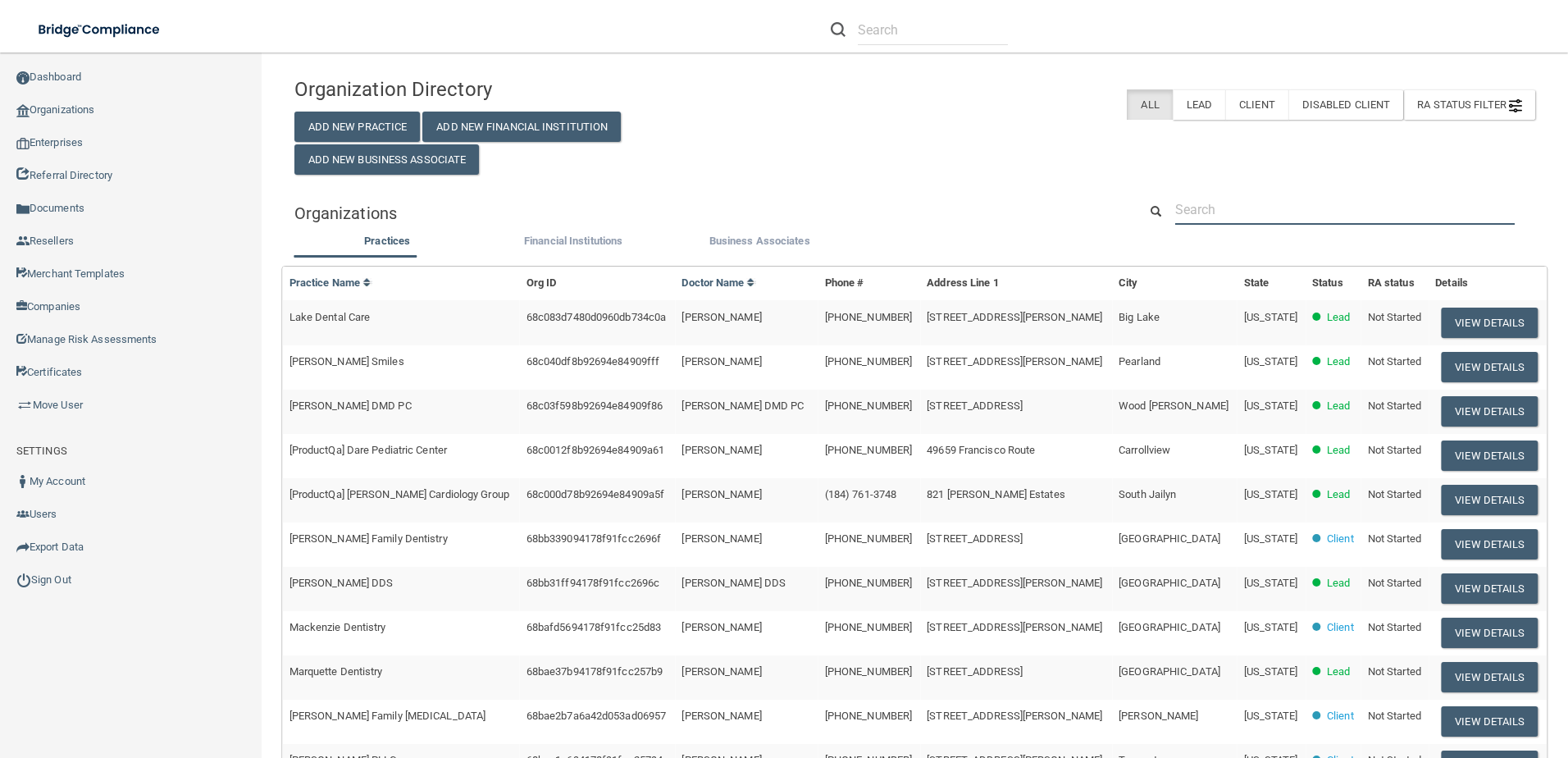
click at [1252, 208] on input "text" at bounding box center [1345, 209] width 339 height 30
paste input "[PERSON_NAME] & Cairns Dental"
type input "[PERSON_NAME] & Cairns Dental"
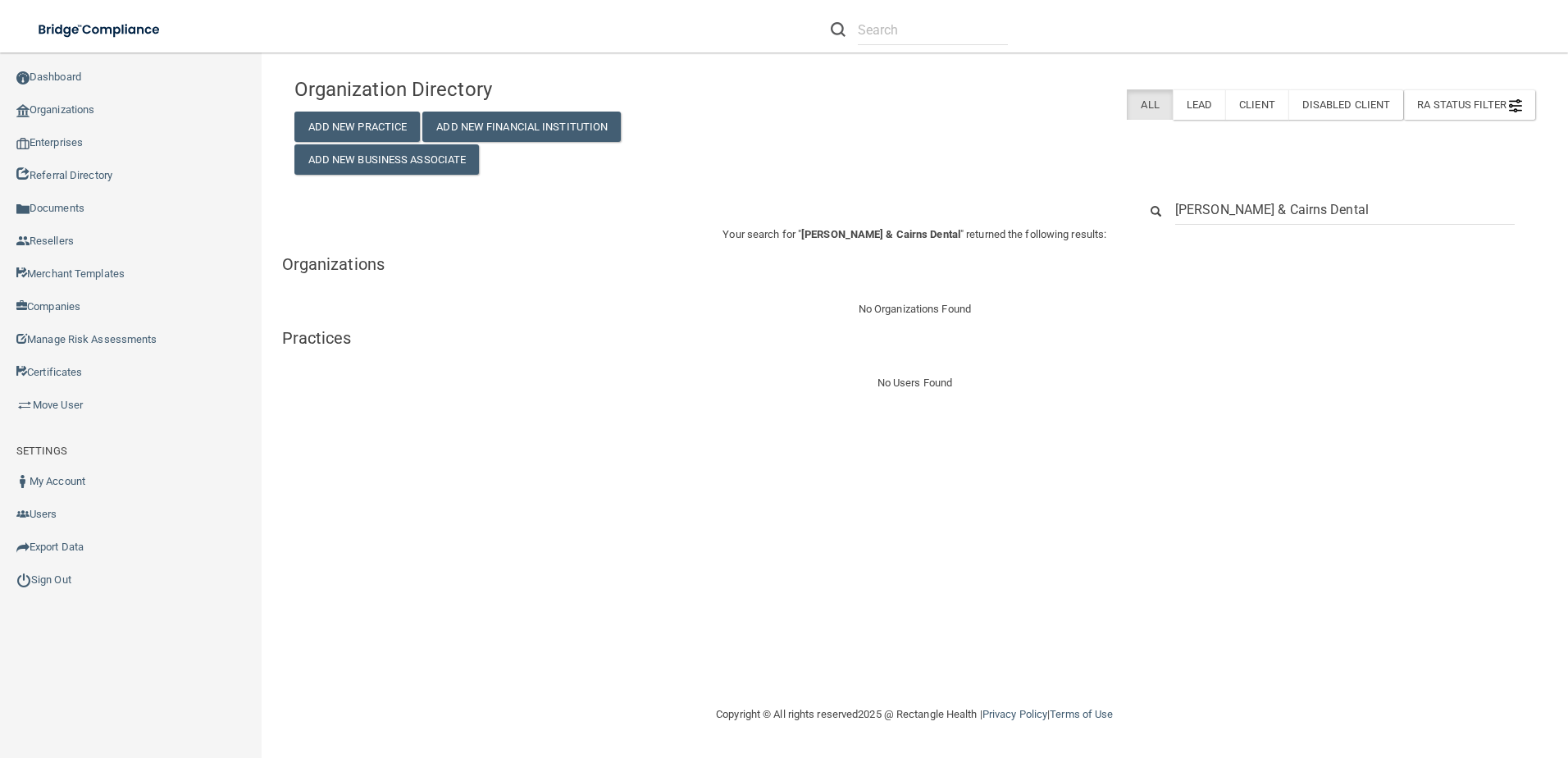
drag, startPoint x: 1325, startPoint y: 213, endPoint x: 1220, endPoint y: 213, distance: 105.0
click at [1220, 213] on input "[PERSON_NAME] & Cairns Dental" at bounding box center [1345, 209] width 339 height 30
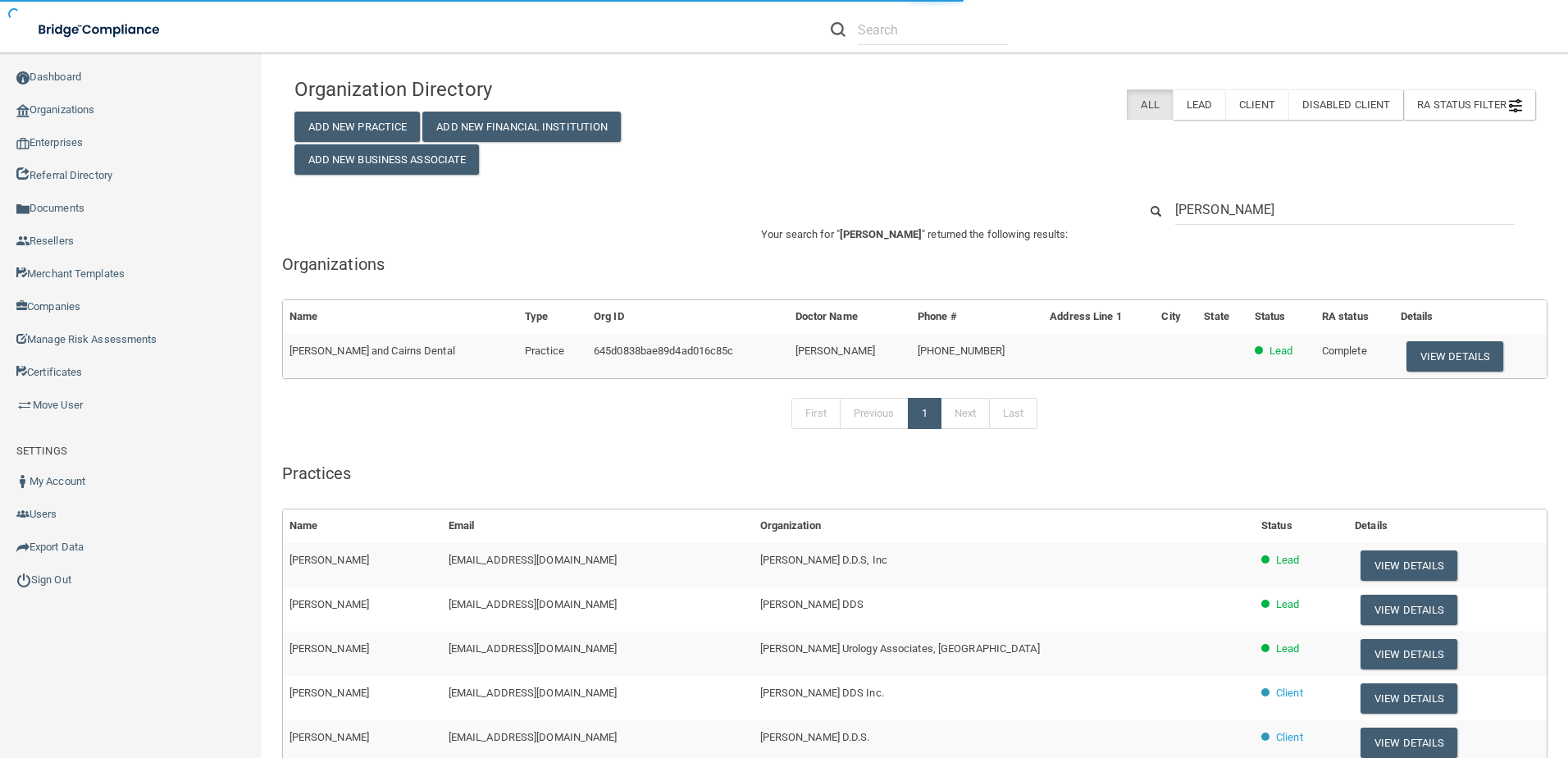
type input "[PERSON_NAME]"
click at [1411, 338] on td "View Details" at bounding box center [1470, 356] width 152 height 44
click at [1409, 362] on button "View Details" at bounding box center [1455, 356] width 97 height 30
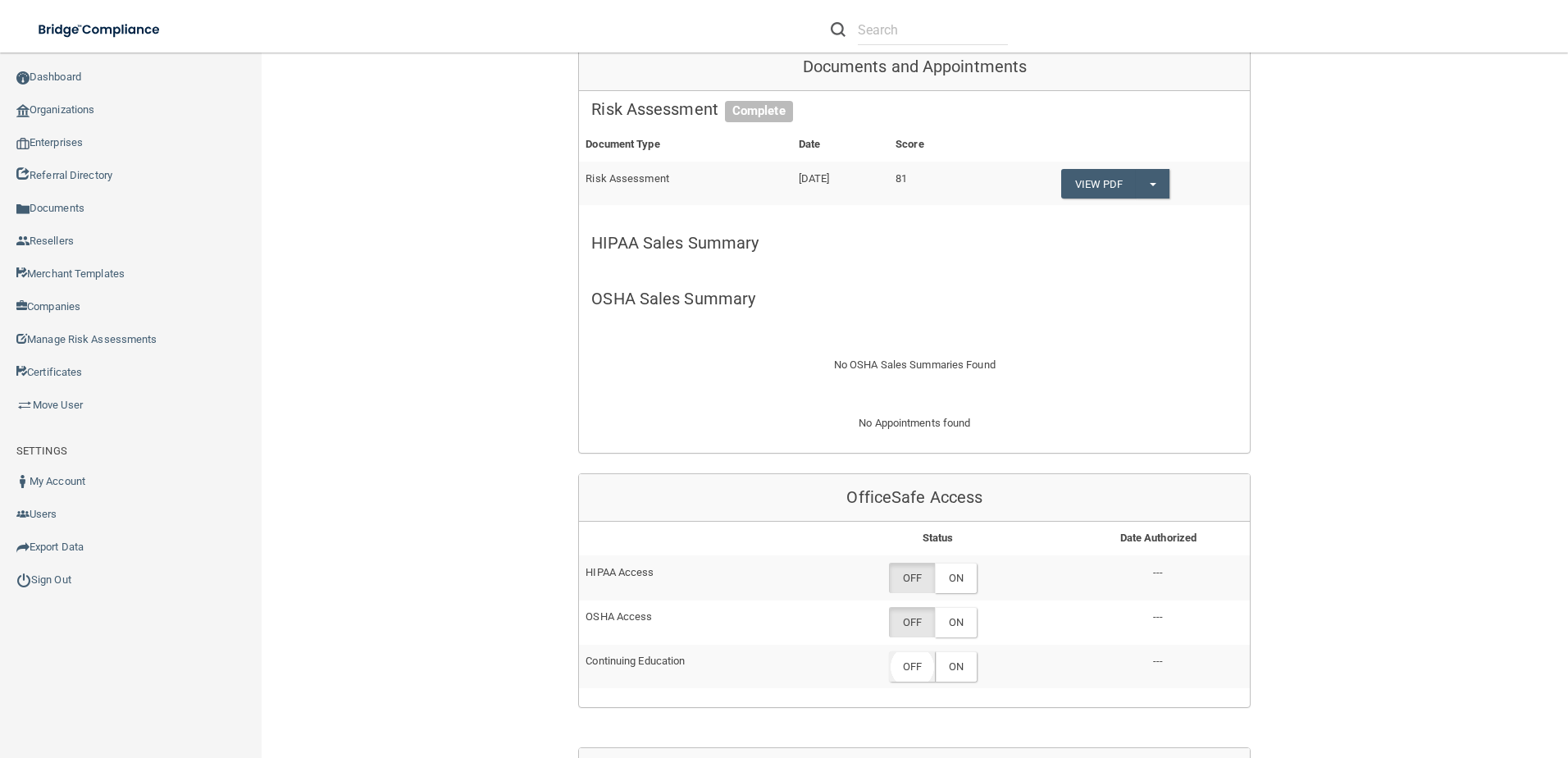
scroll to position [492, 0]
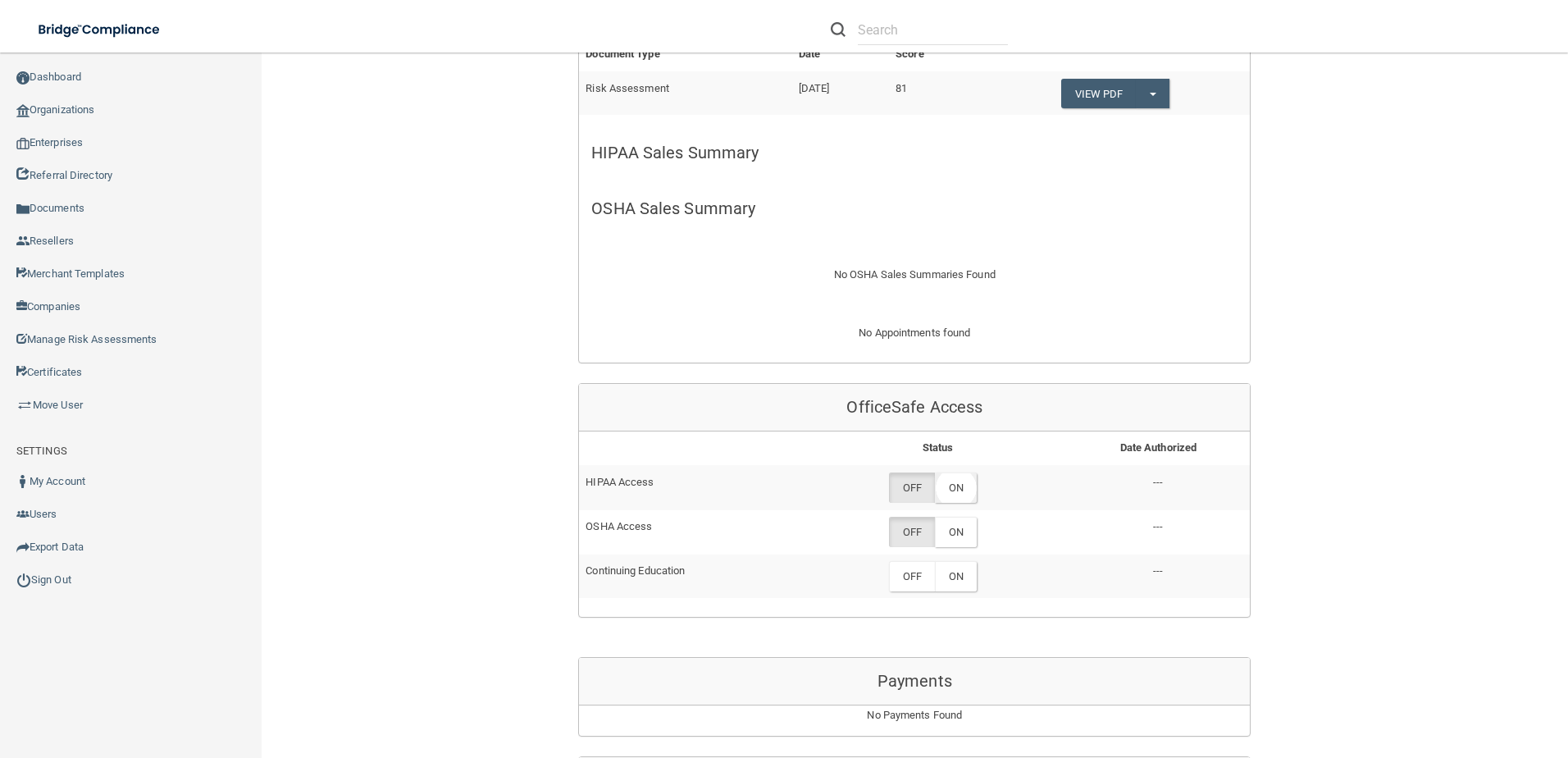
click at [953, 473] on label "ON" at bounding box center [955, 488] width 42 height 30
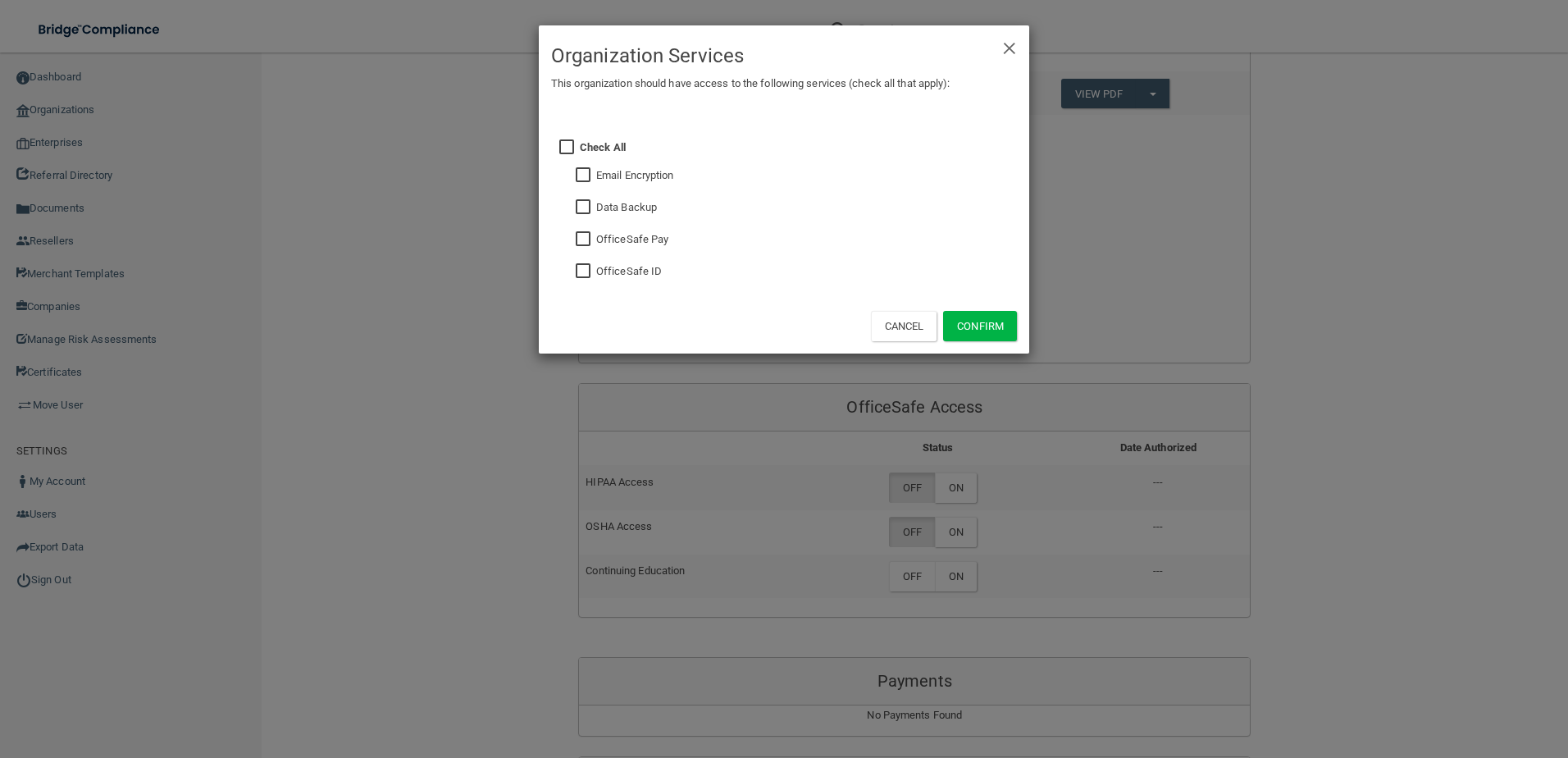
click at [588, 268] on input "checkbox" at bounding box center [585, 272] width 19 height 13
checkbox input "true"
click at [582, 171] on input "checkbox" at bounding box center [585, 175] width 19 height 13
checkbox input "true"
click at [583, 207] on input "checkbox" at bounding box center [585, 208] width 19 height 13
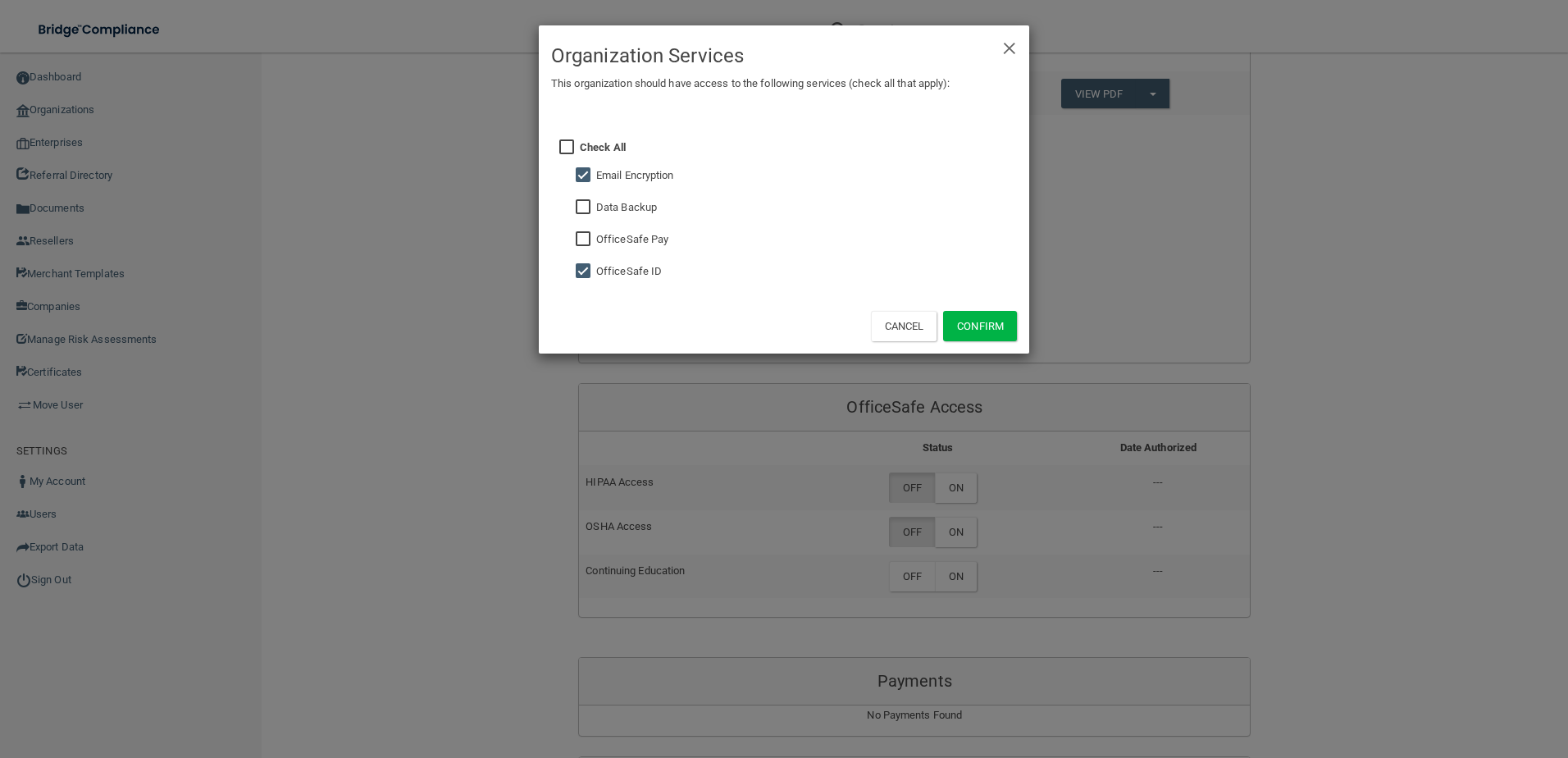
checkbox input "true"
click at [987, 340] on button "Confirm" at bounding box center [980, 325] width 74 height 30
click at [953, 491] on div "× Close Organization Services This organization should have access to the follo…" at bounding box center [784, 379] width 1568 height 758
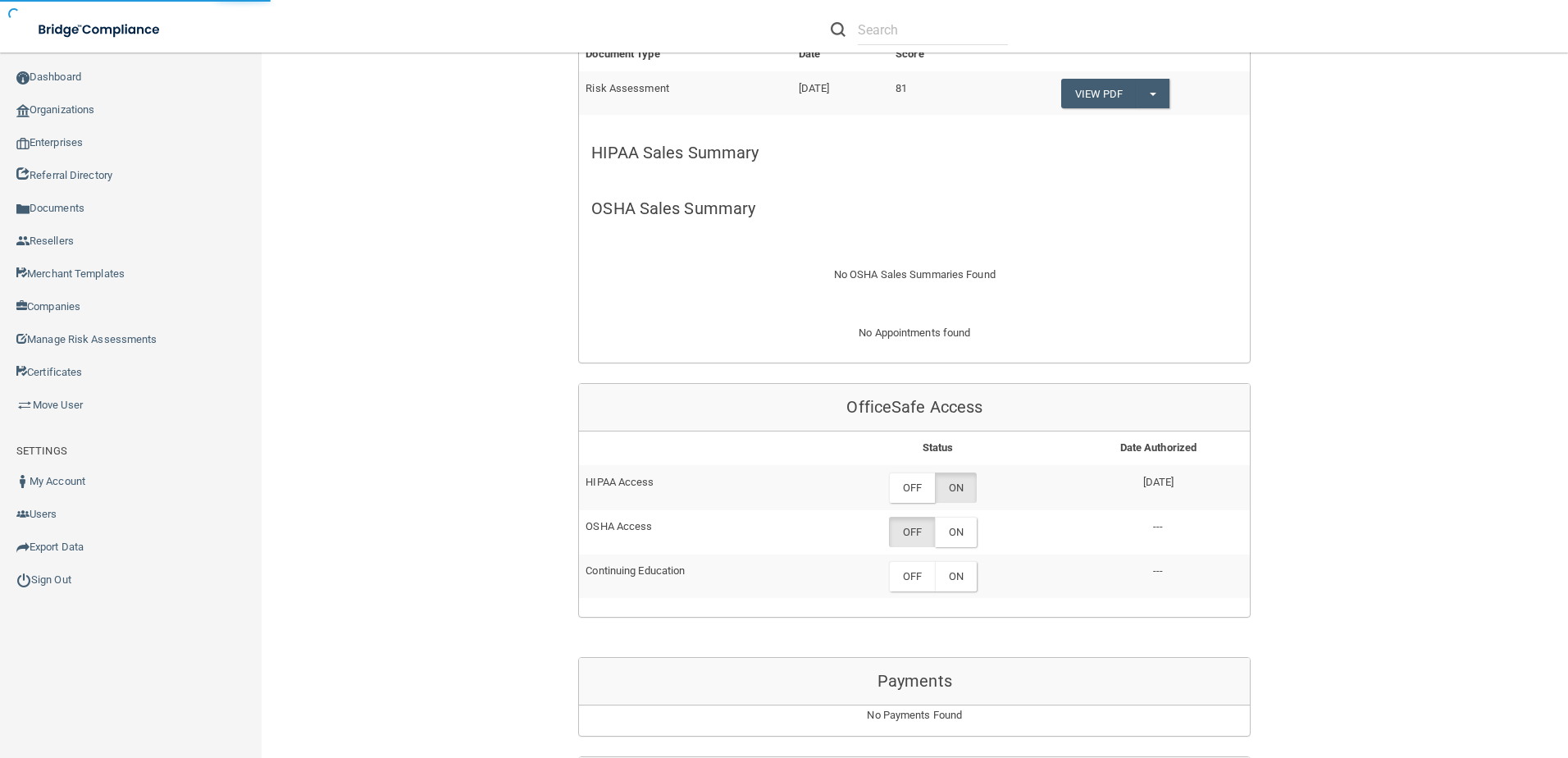
click at [953, 517] on label "ON" at bounding box center [955, 531] width 42 height 30
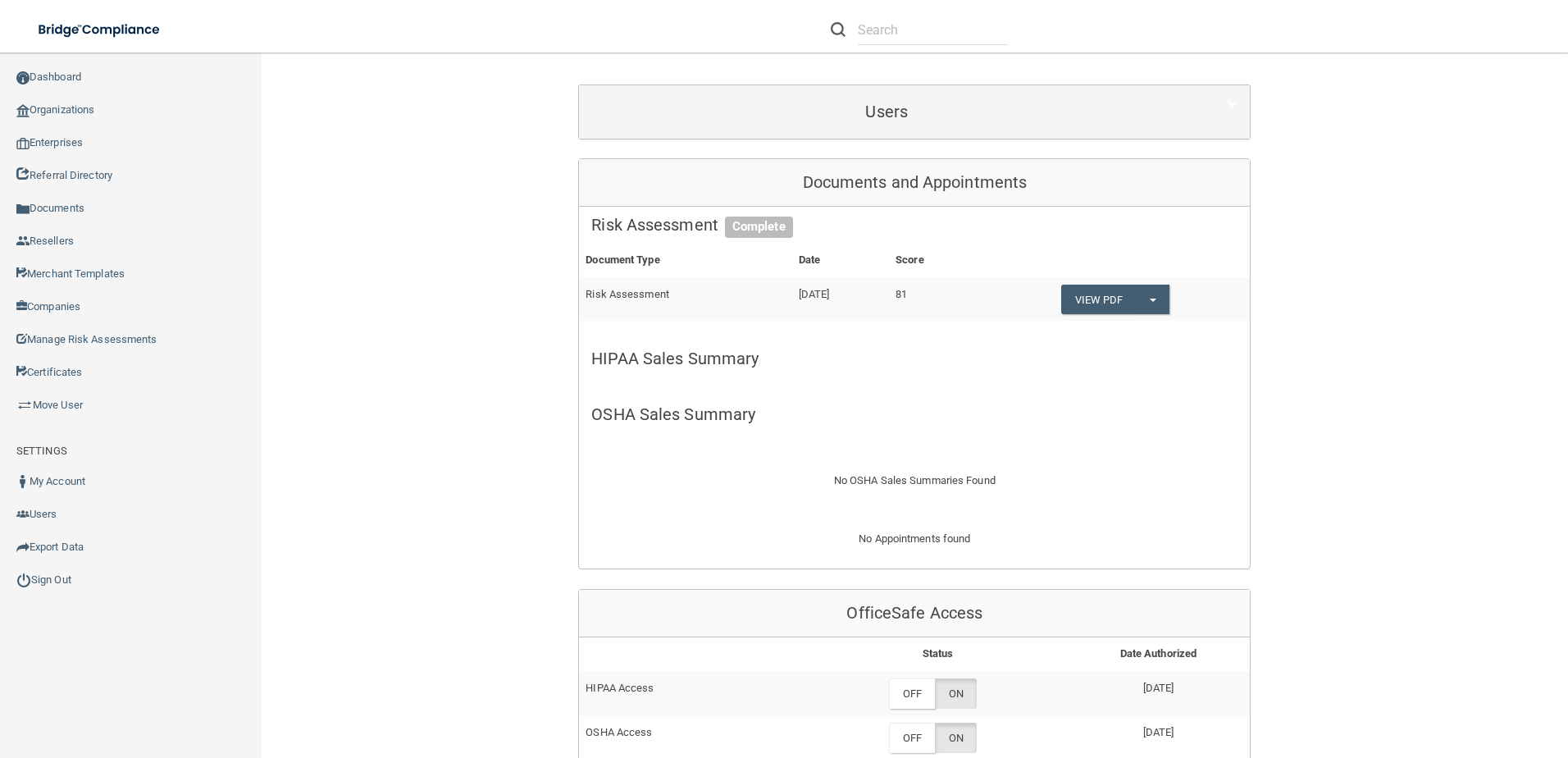
scroll to position [492, 0]
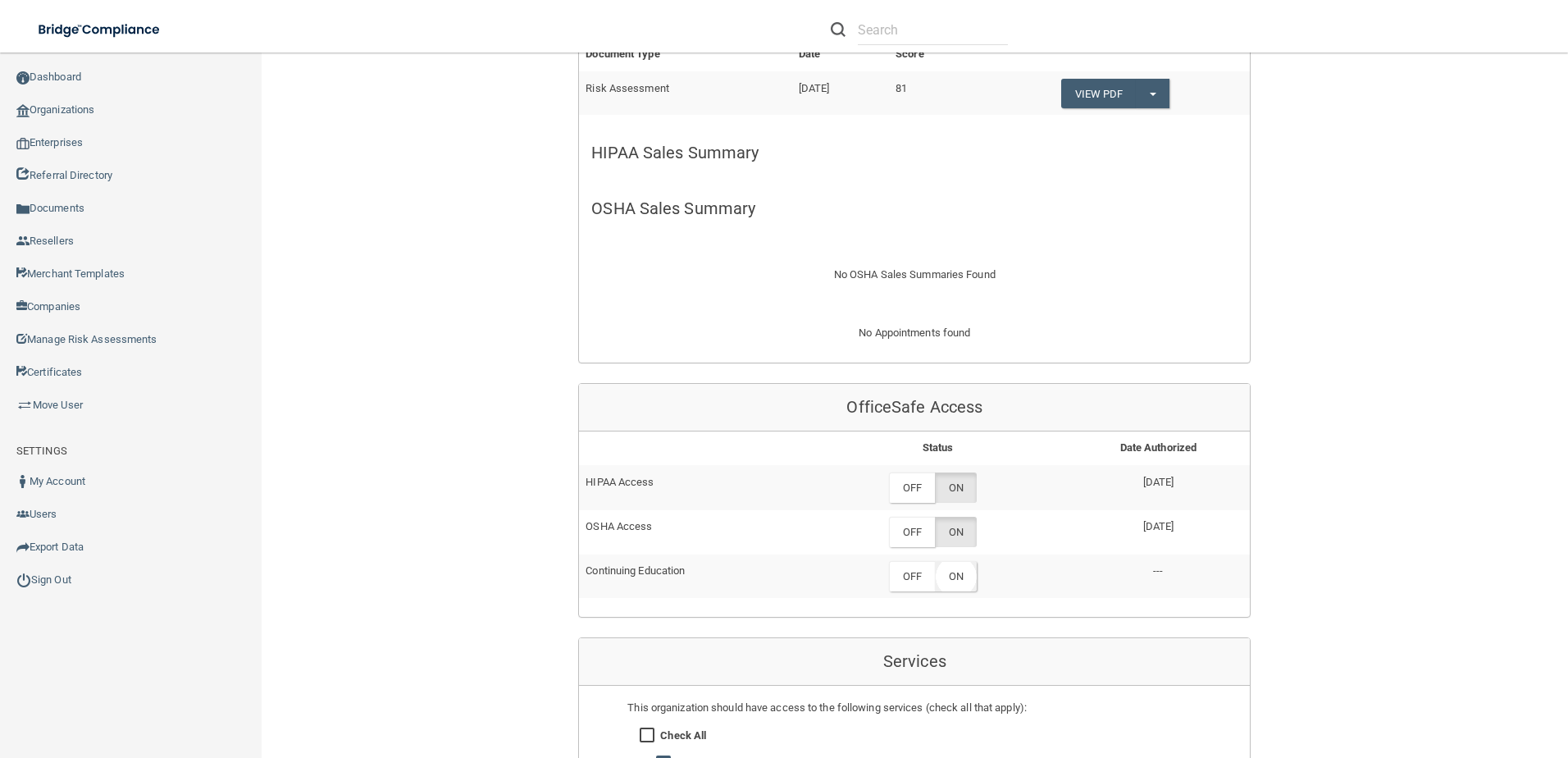
click at [959, 561] on label "ON" at bounding box center [955, 576] width 42 height 30
